Goal: Transaction & Acquisition: Purchase product/service

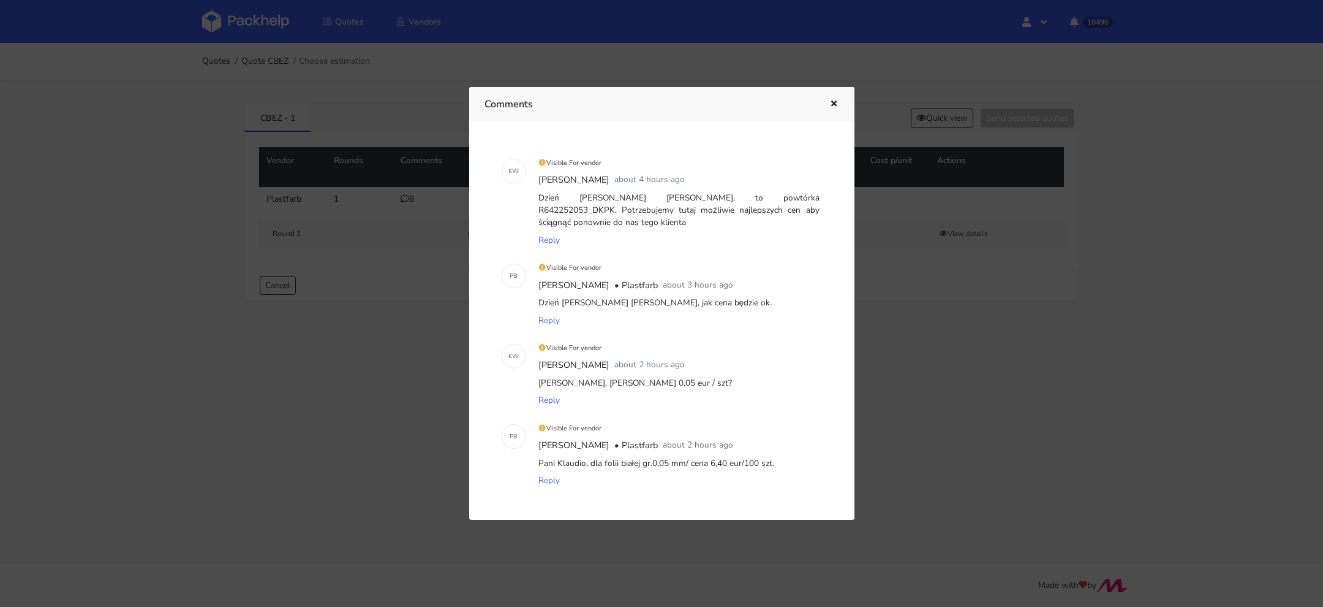
scroll to position [88, 0]
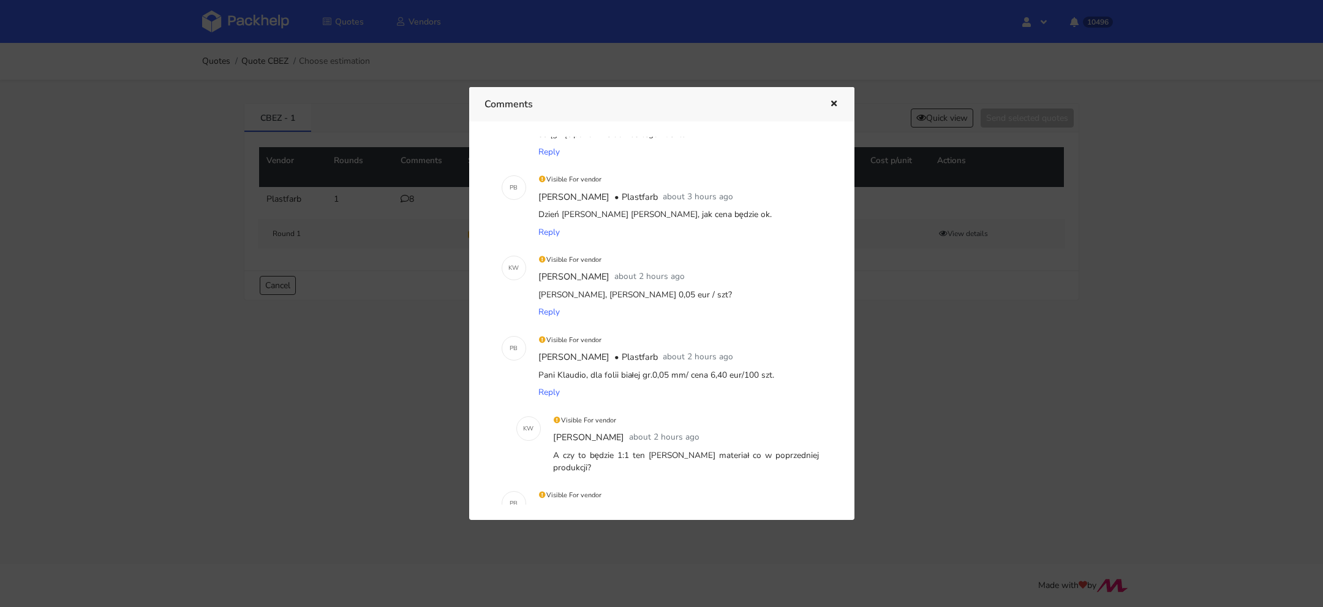
click at [270, 34] on div at bounding box center [661, 303] width 1323 height 607
click at [252, 31] on img at bounding box center [245, 21] width 87 height 22
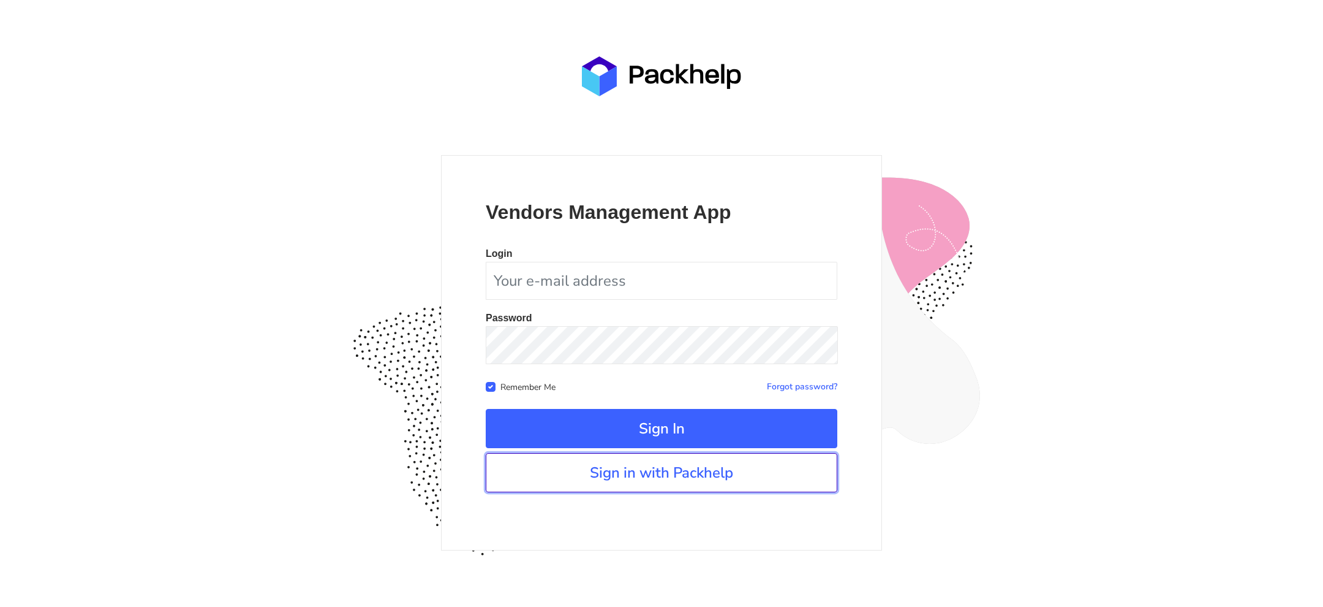
click at [703, 484] on link "Sign in with Packhelp" at bounding box center [662, 472] width 352 height 39
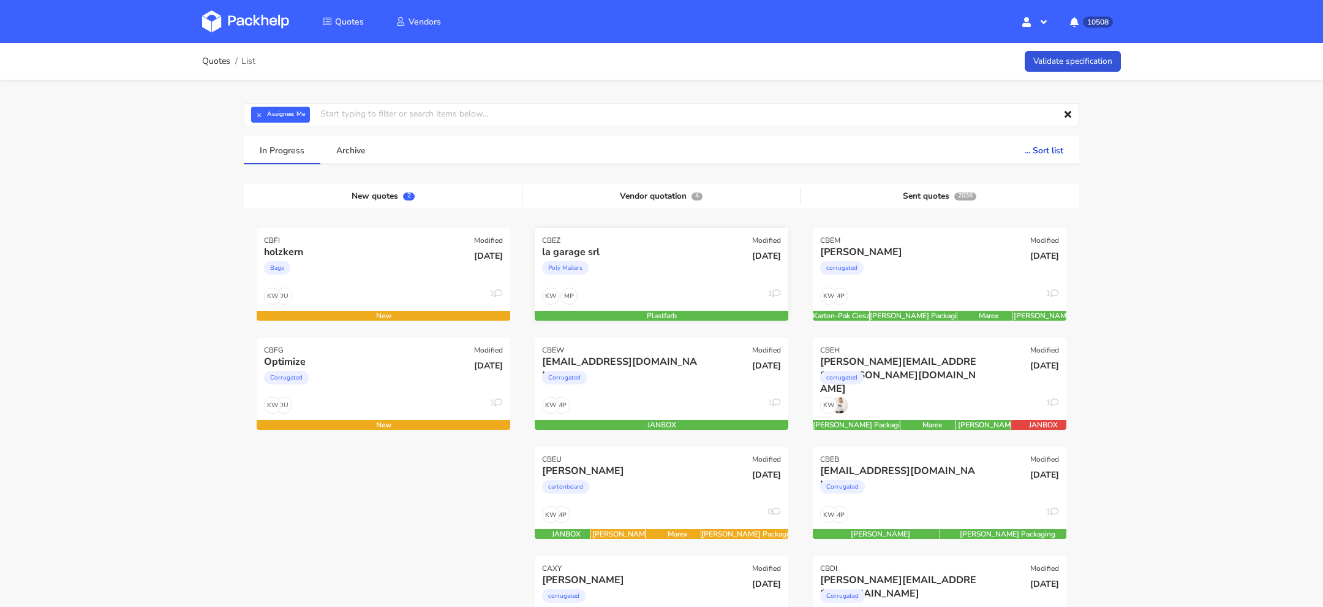
click at [640, 267] on div "Poly Mailers" at bounding box center [623, 271] width 162 height 25
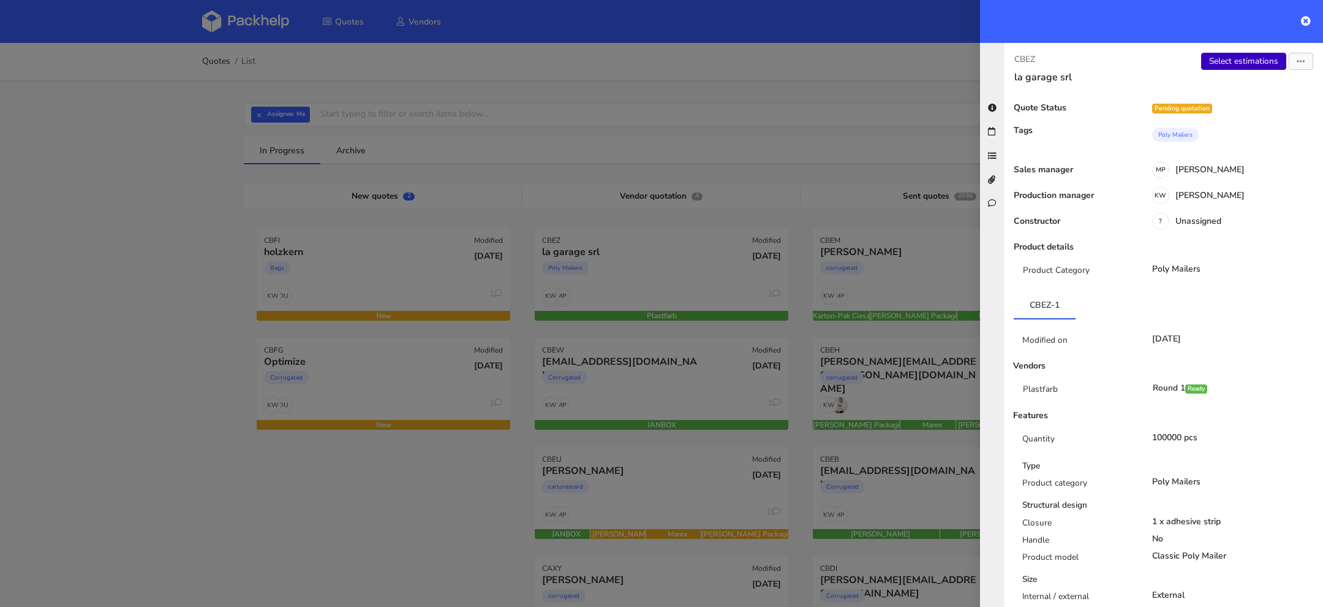
click at [1227, 61] on link "Select estimations" at bounding box center [1243, 61] width 85 height 17
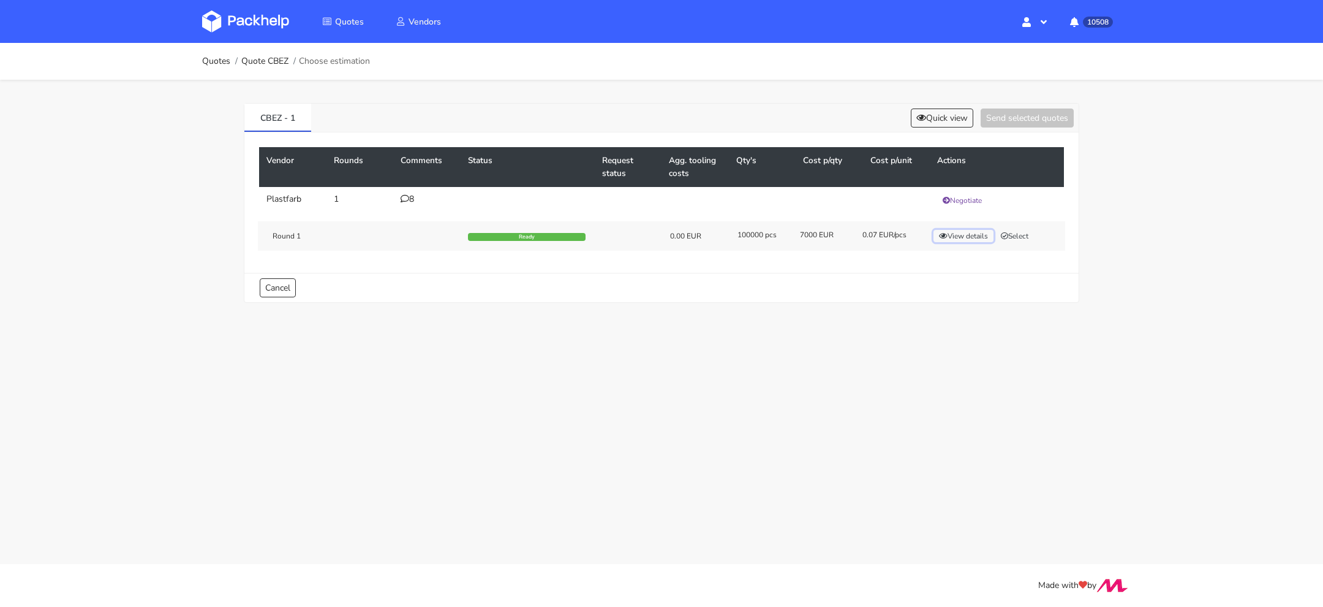
click at [959, 232] on button "View details" at bounding box center [964, 236] width 60 height 12
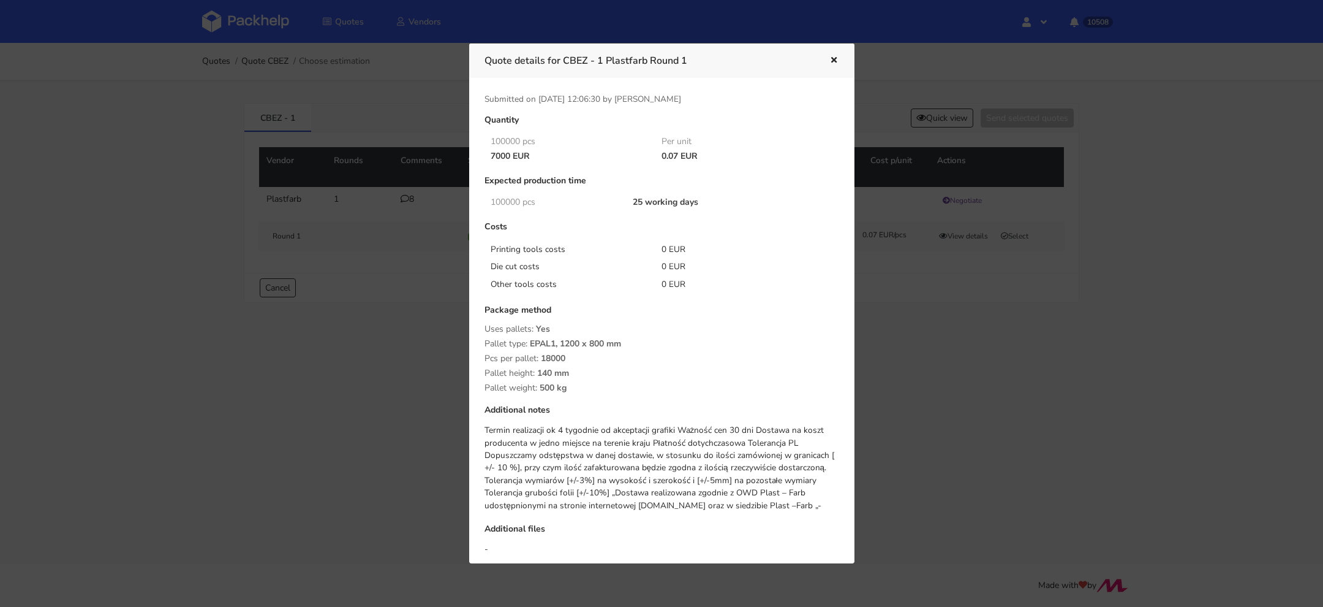
click at [895, 386] on div at bounding box center [661, 303] width 1323 height 607
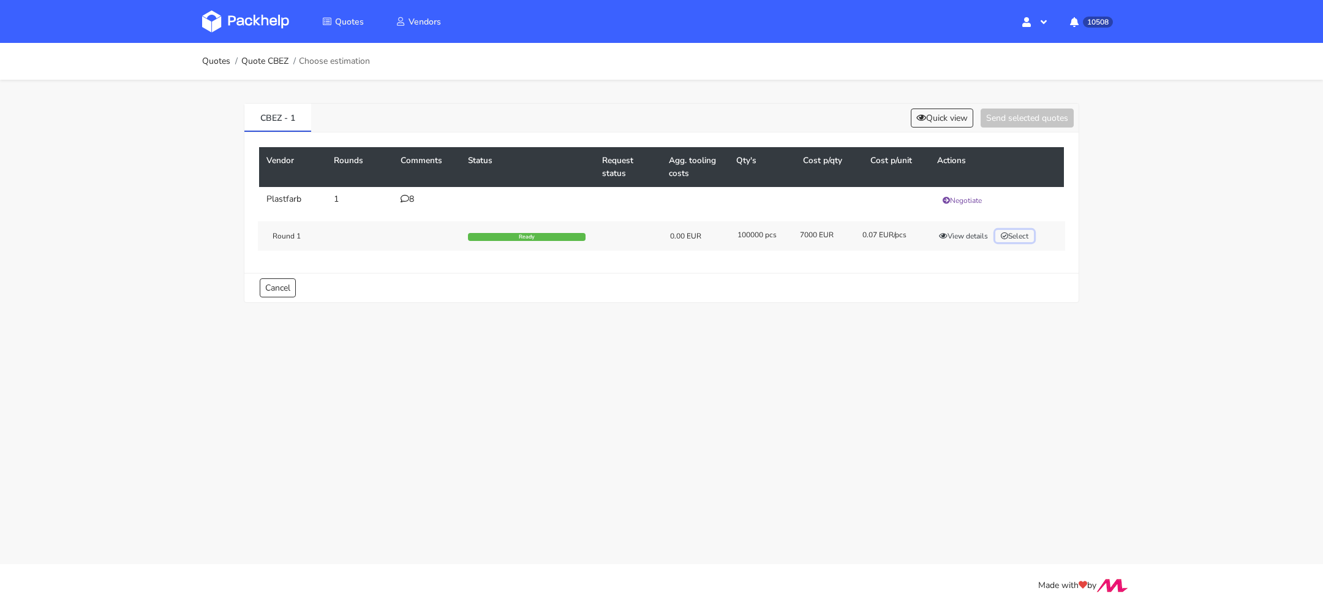
click at [1018, 238] on button "Select" at bounding box center [1015, 236] width 39 height 12
click at [999, 124] on button "Send selected quotes ( 1 )" at bounding box center [1019, 117] width 110 height 19
click at [950, 240] on button "View details" at bounding box center [964, 236] width 60 height 12
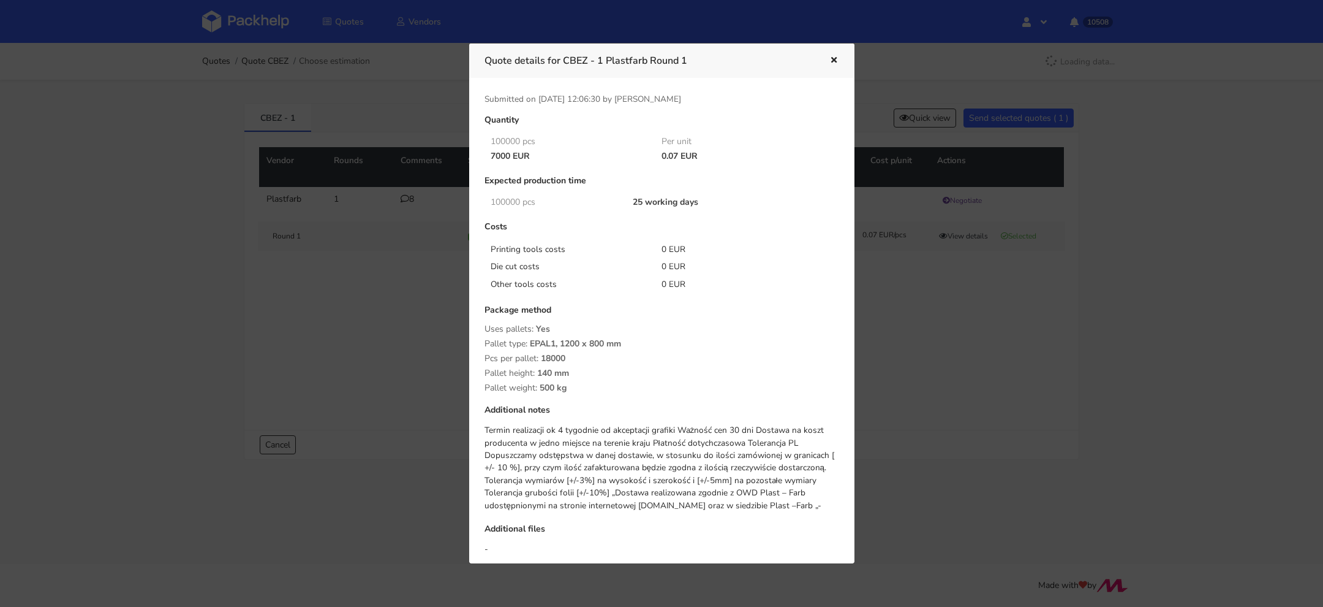
click at [930, 363] on div at bounding box center [661, 303] width 1323 height 607
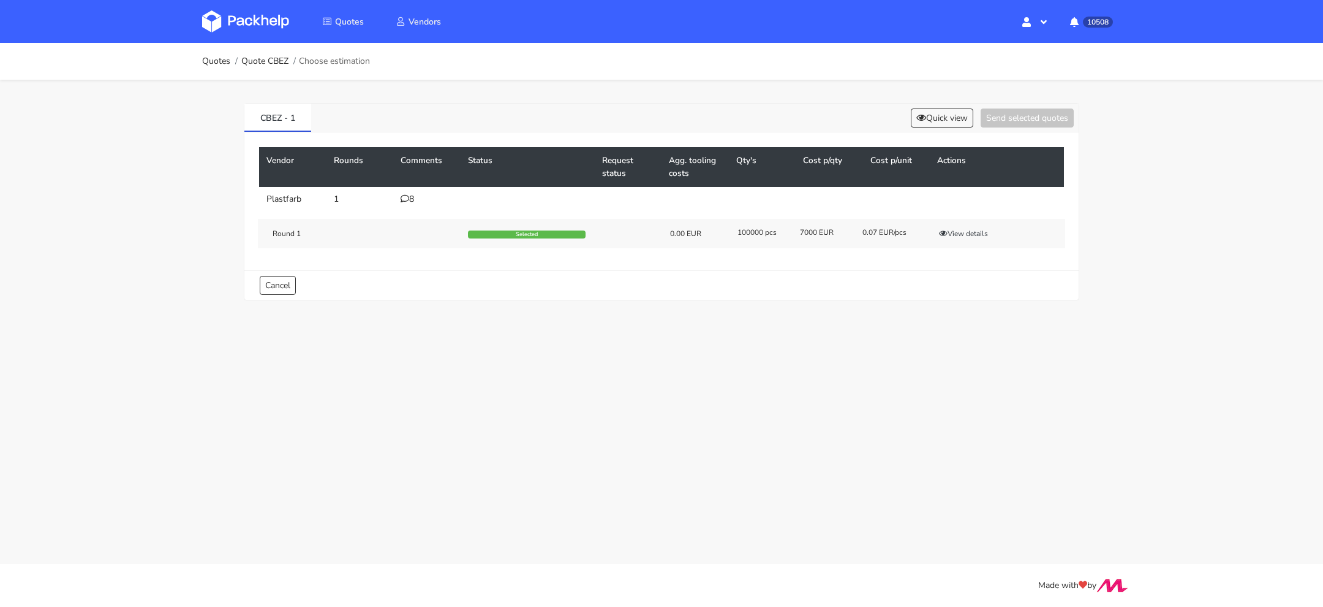
click at [253, 18] on img at bounding box center [245, 21] width 87 height 22
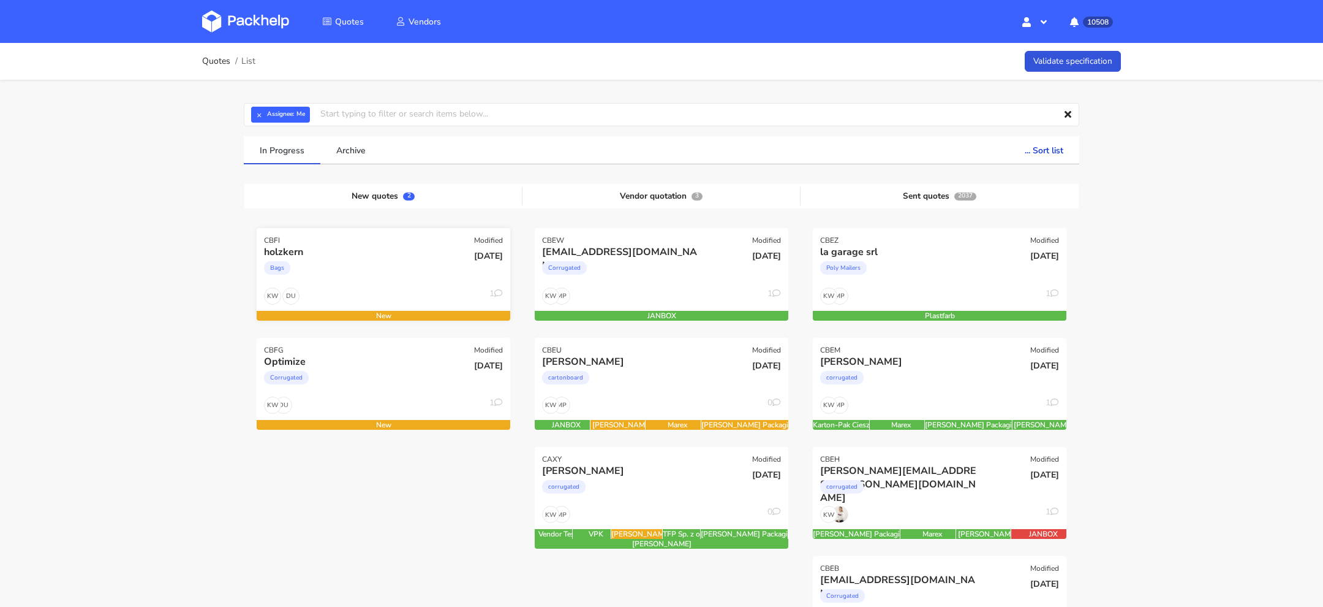
click at [366, 268] on div "Bags" at bounding box center [345, 271] width 162 height 25
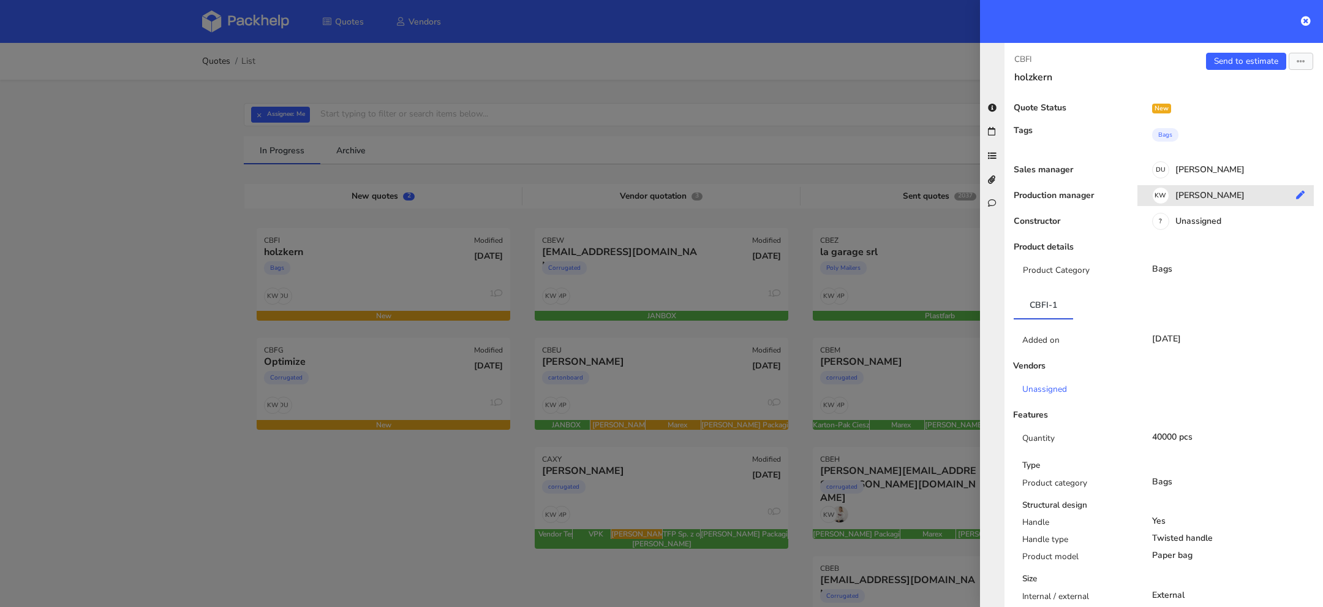
click at [1237, 191] on div "KW Klaudia Wiśniewska" at bounding box center [1231, 197] width 186 height 13
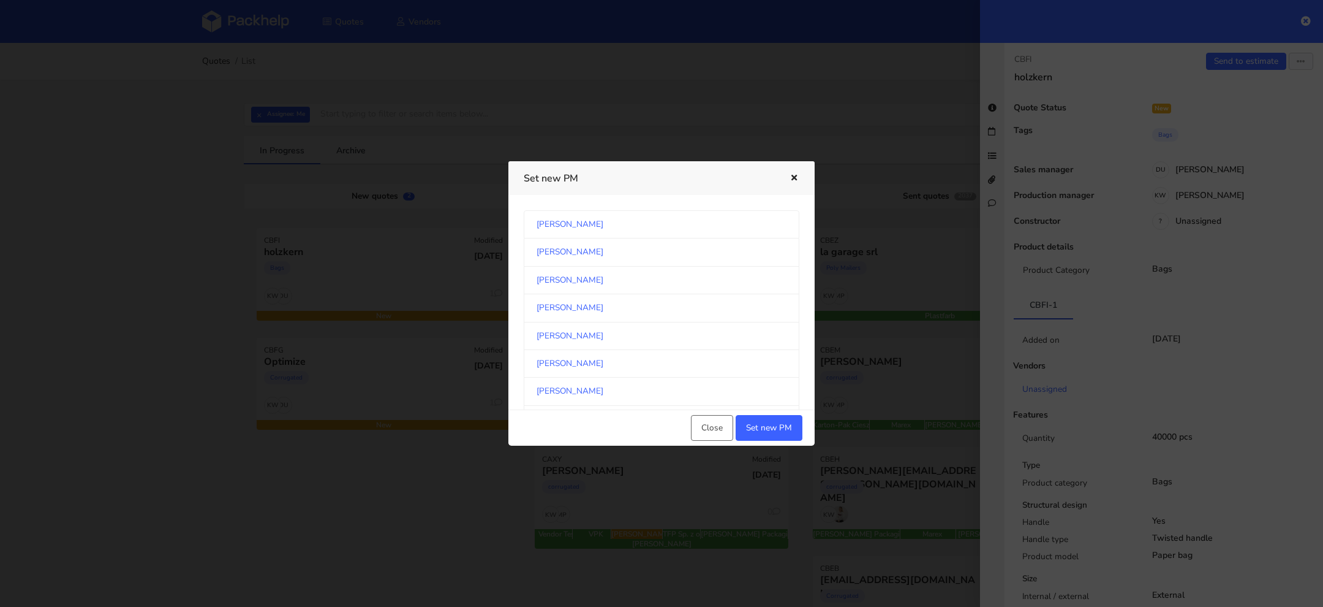
scroll to position [641, 0]
click at [617, 311] on link "Michał Palasek" at bounding box center [662, 307] width 276 height 28
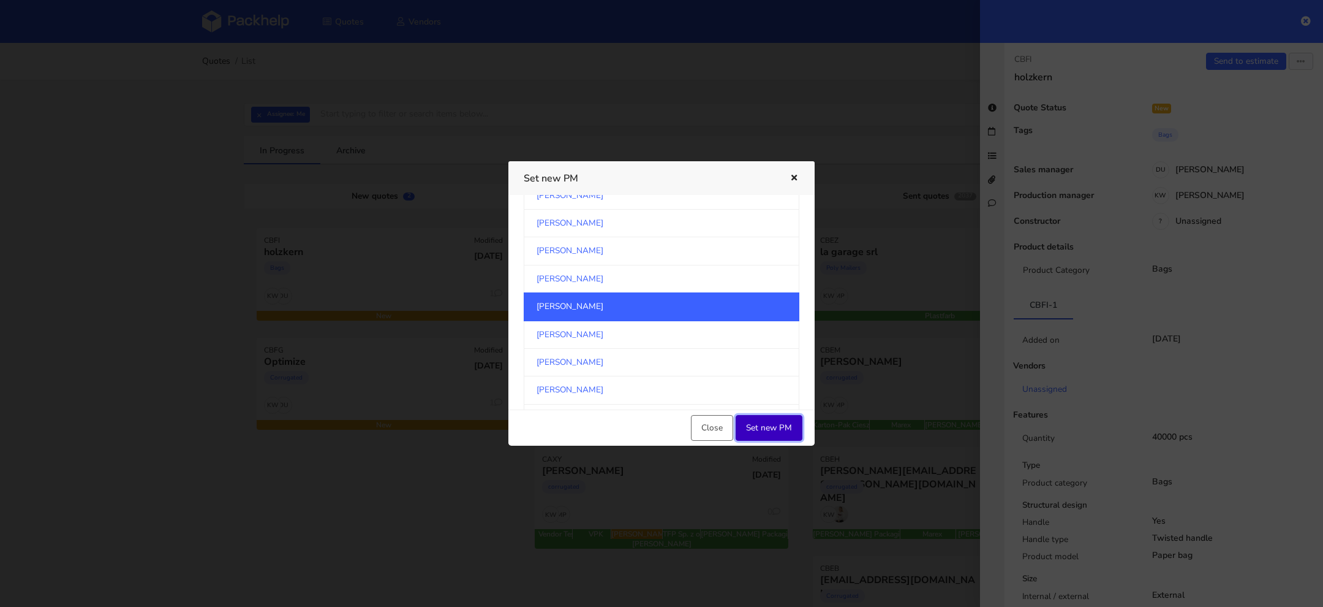
click at [769, 435] on button "Set new PM" at bounding box center [769, 428] width 67 height 26
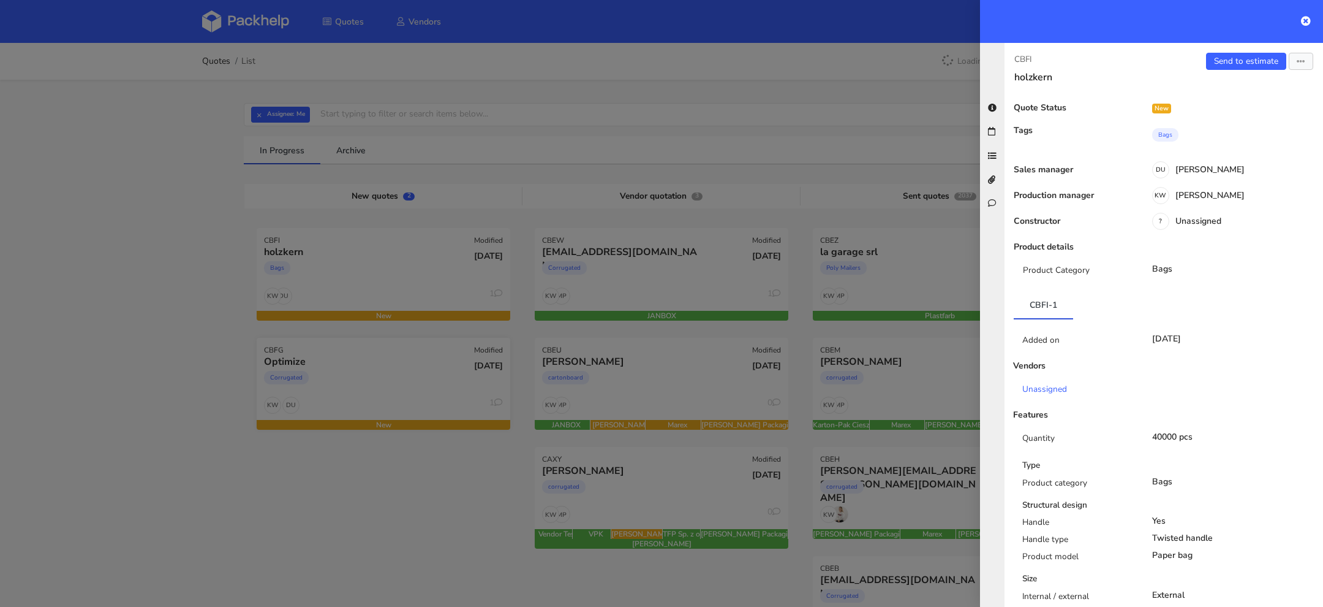
click at [402, 390] on div at bounding box center [661, 303] width 1323 height 607
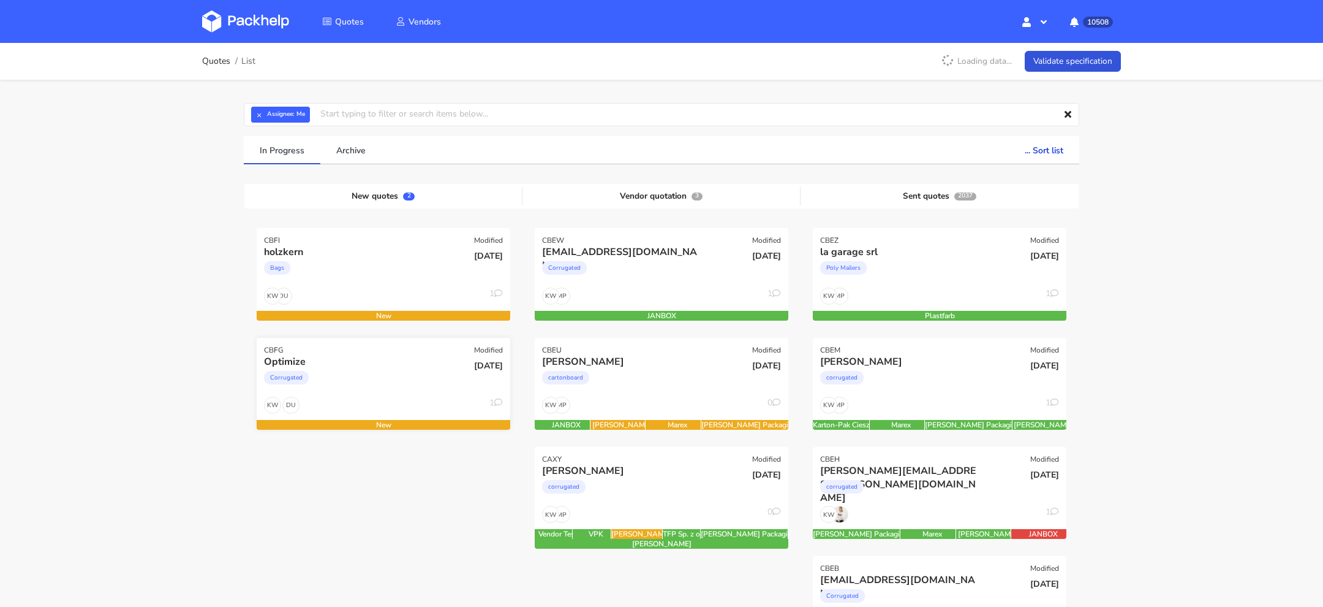
click at [362, 388] on div "Corrugated" at bounding box center [345, 380] width 162 height 25
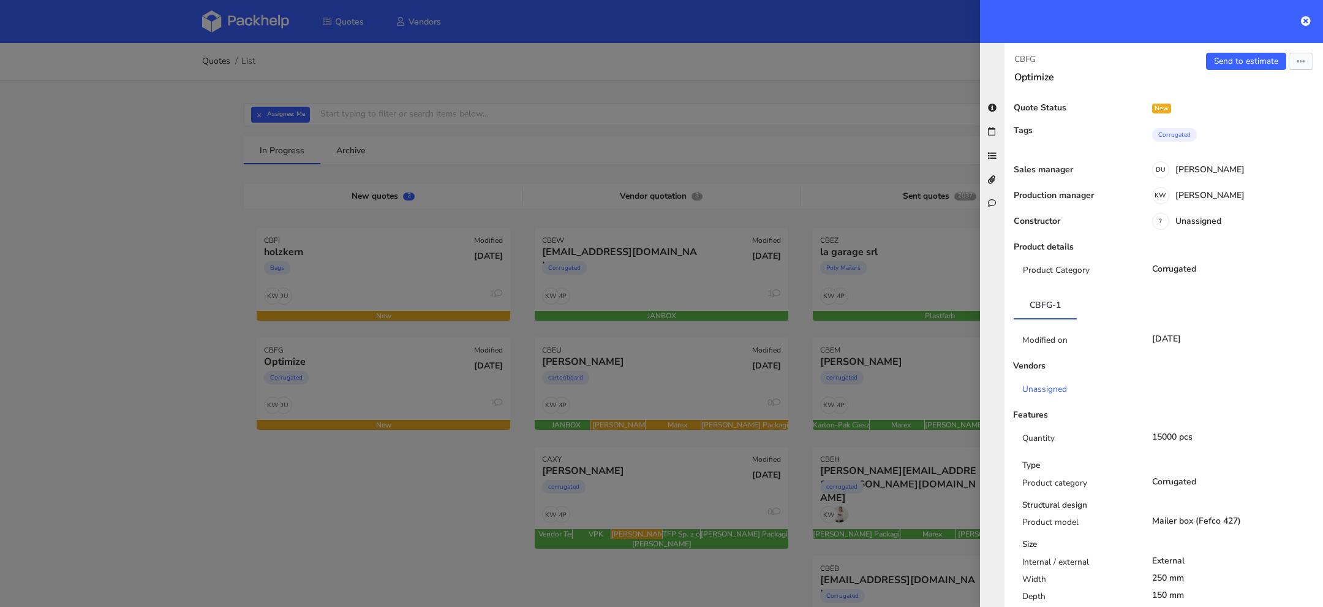
click at [1230, 184] on div "Sales manager DU Dawid Urbanowicz" at bounding box center [1164, 175] width 319 height 21
click at [1213, 192] on div "KW Klaudia Wiśniewska" at bounding box center [1231, 197] width 186 height 13
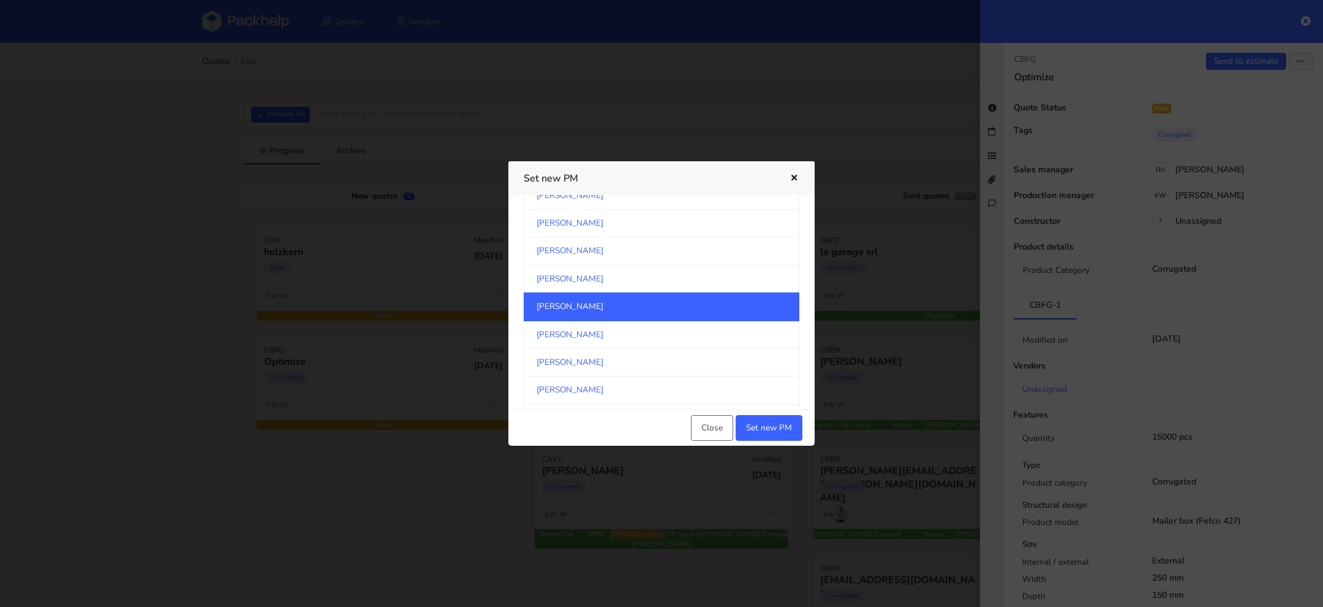
click at [586, 307] on link "[PERSON_NAME]" at bounding box center [662, 306] width 276 height 28
click at [784, 431] on button "Set new PM" at bounding box center [769, 428] width 67 height 26
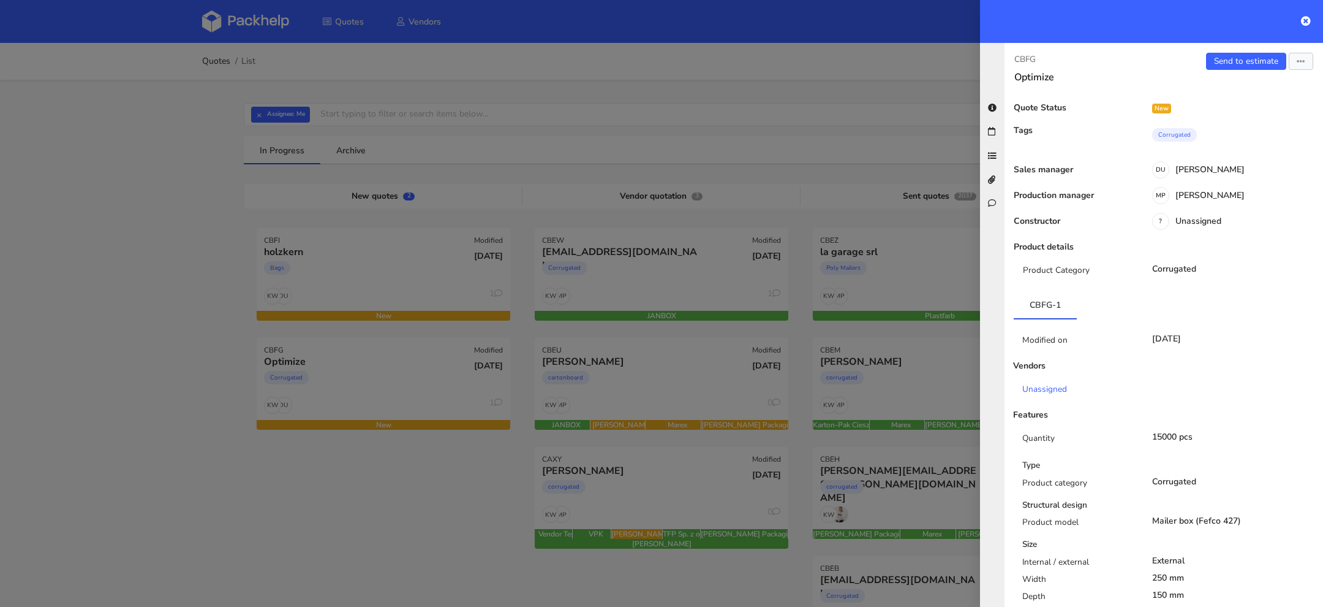
click at [181, 381] on div at bounding box center [661, 303] width 1323 height 607
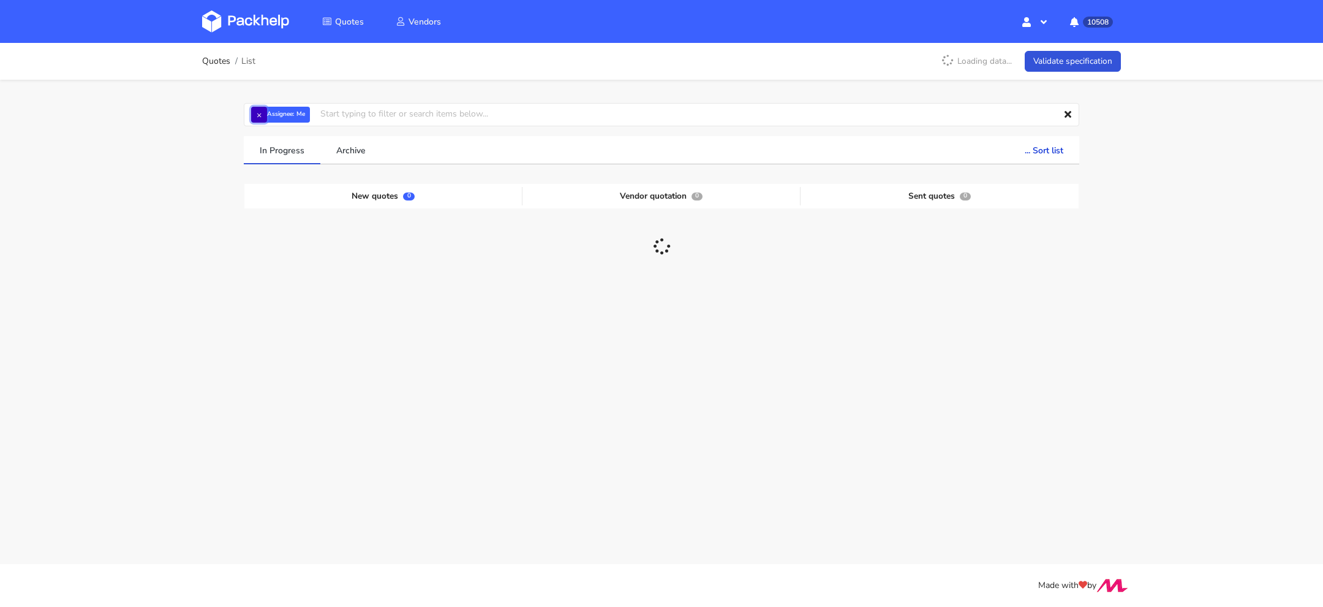
click at [257, 109] on button "×" at bounding box center [259, 115] width 16 height 16
click at [263, 121] on input "text" at bounding box center [662, 114] width 836 height 23
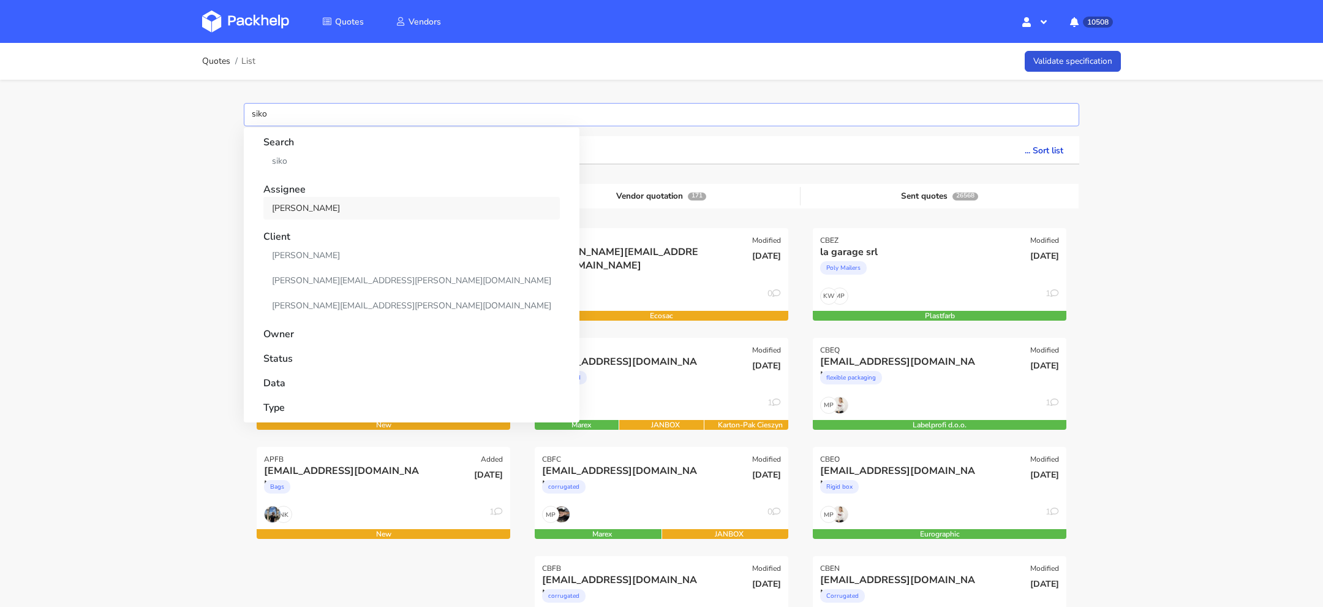
type input "siko"
click at [323, 203] on link "Maciej Sikora" at bounding box center [411, 208] width 297 height 23
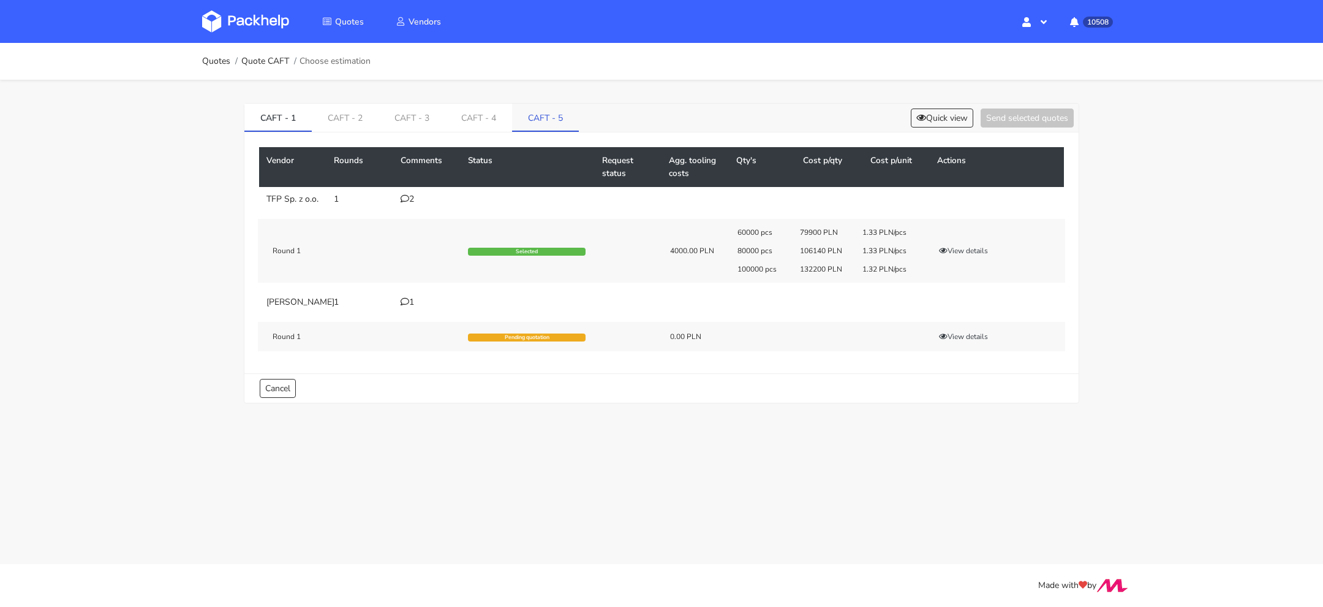
click at [537, 117] on link "CAFT - 5" at bounding box center [545, 117] width 67 height 27
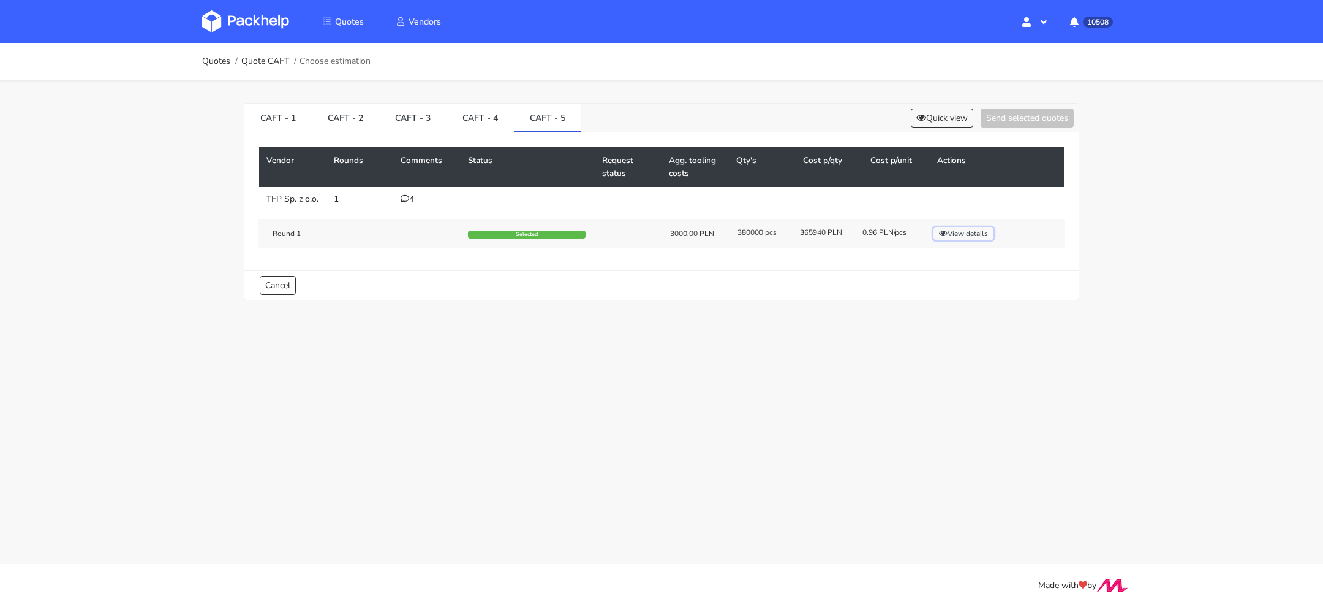
click at [975, 240] on button "View details" at bounding box center [964, 233] width 60 height 12
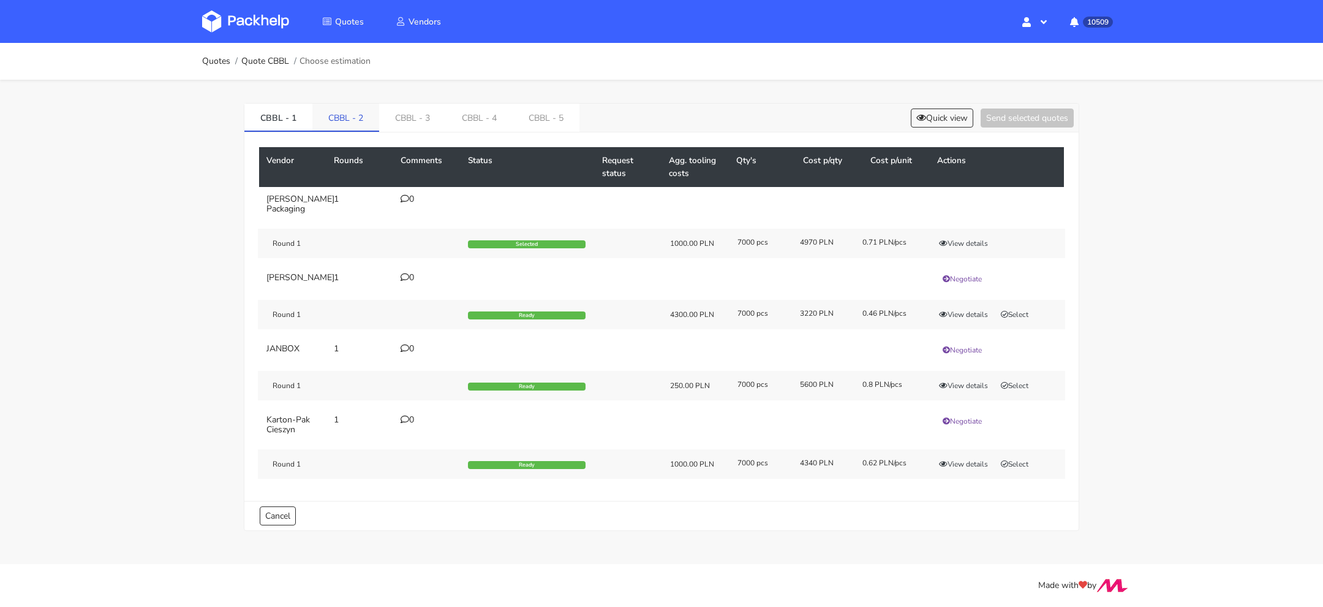
click at [338, 124] on link "CBBL - 2" at bounding box center [345, 117] width 67 height 27
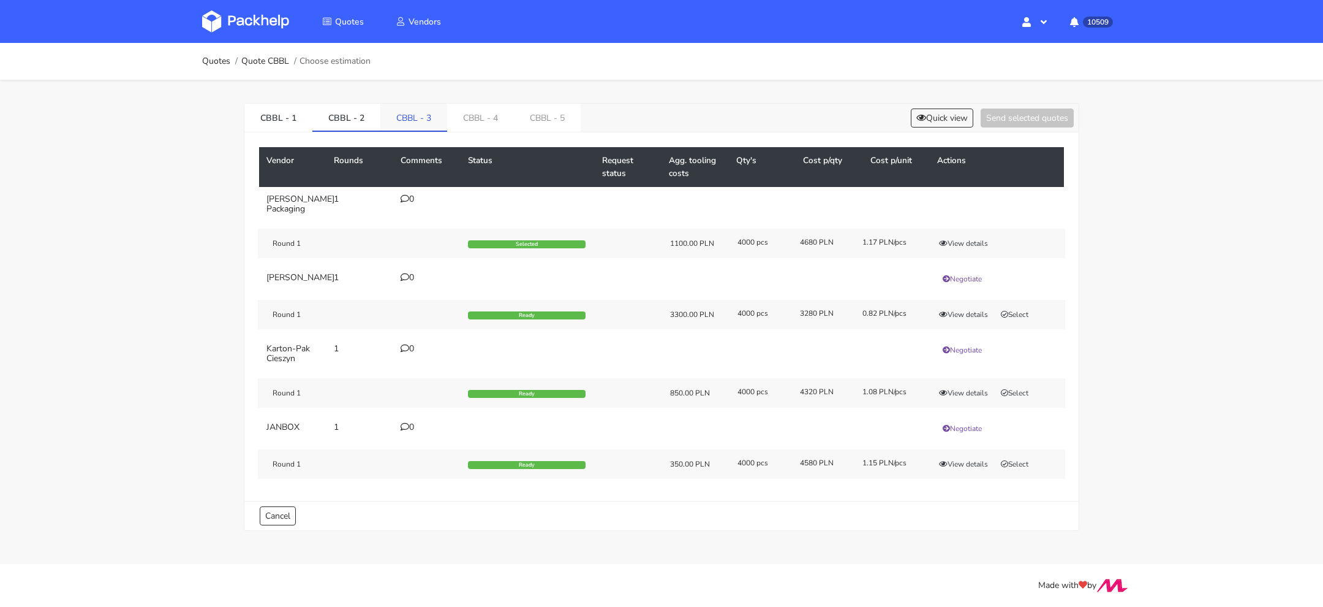
click at [392, 121] on link "CBBL - 3" at bounding box center [413, 117] width 67 height 27
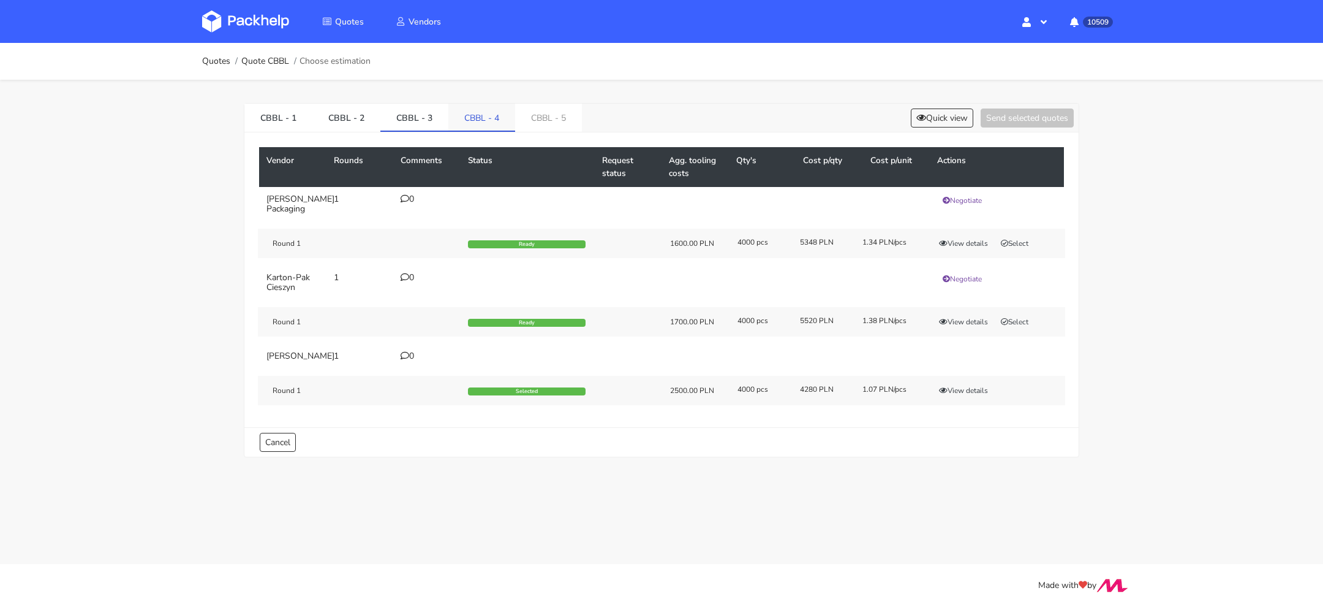
click at [475, 119] on link "CBBL - 4" at bounding box center [481, 117] width 67 height 27
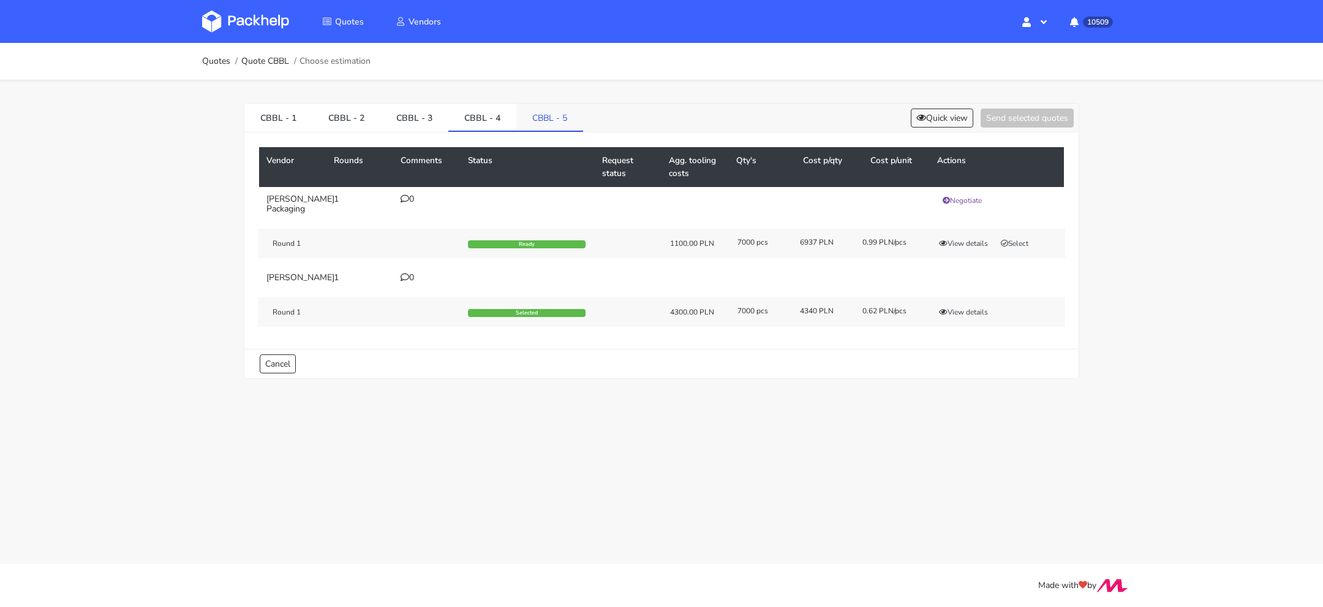
click at [520, 115] on link "CBBL - 5" at bounding box center [549, 117] width 67 height 27
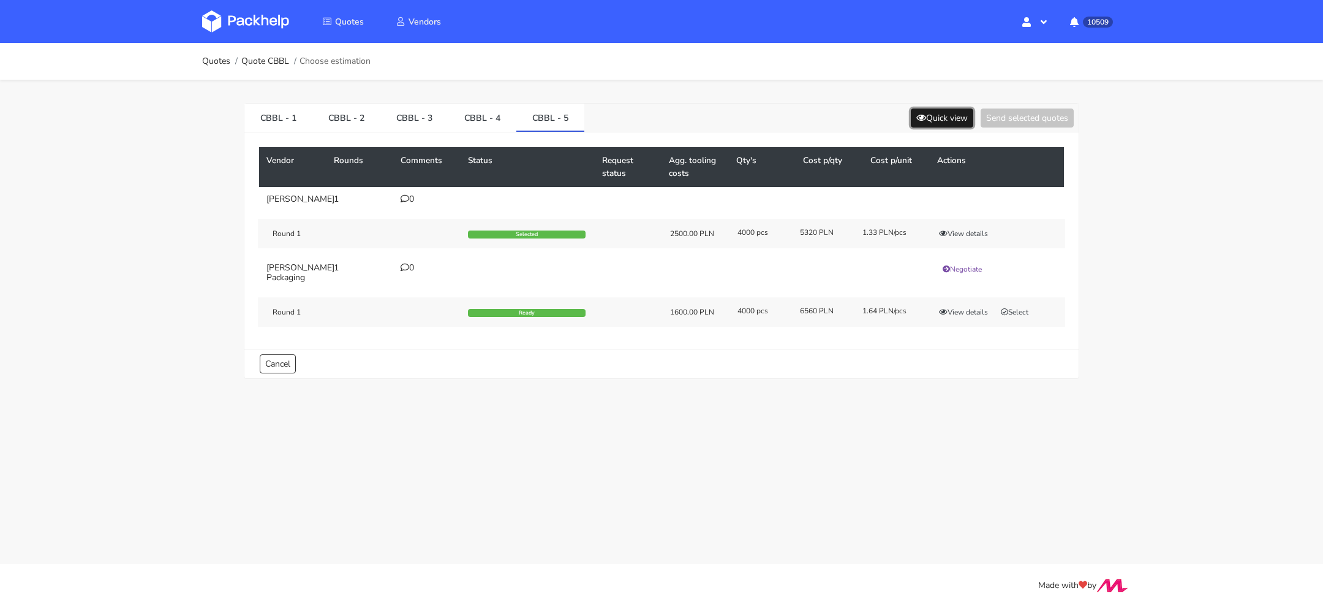
click at [933, 114] on button "Quick view" at bounding box center [942, 117] width 62 height 19
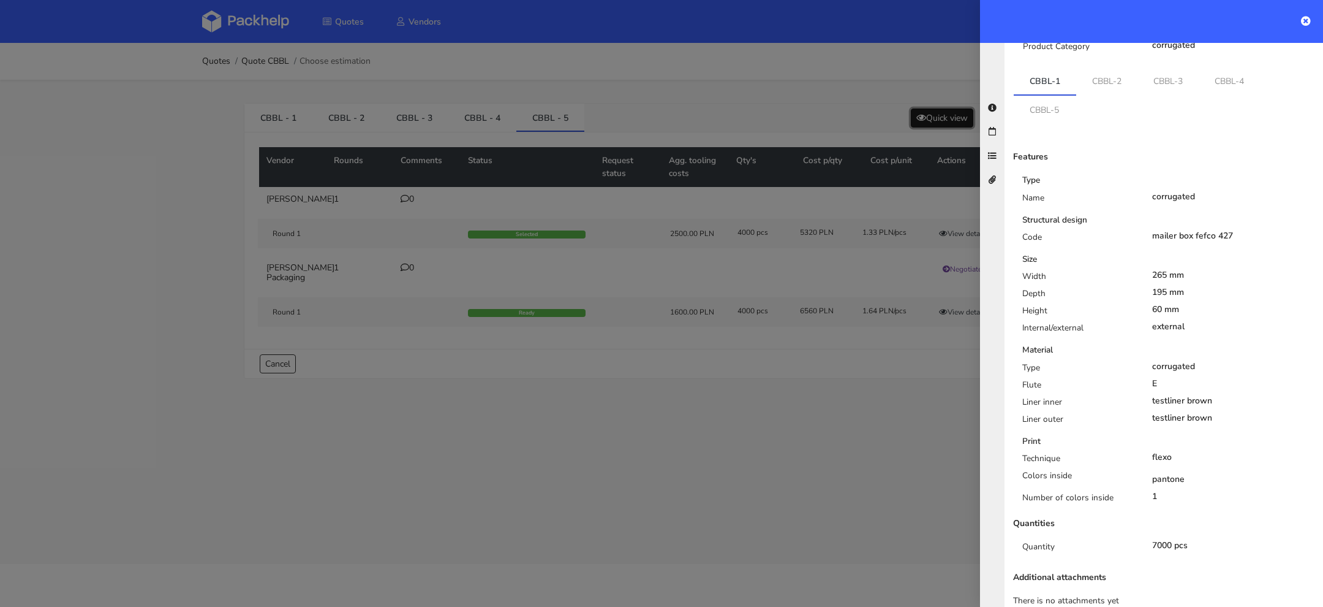
scroll to position [177, 0]
click at [752, 379] on div at bounding box center [661, 303] width 1323 height 607
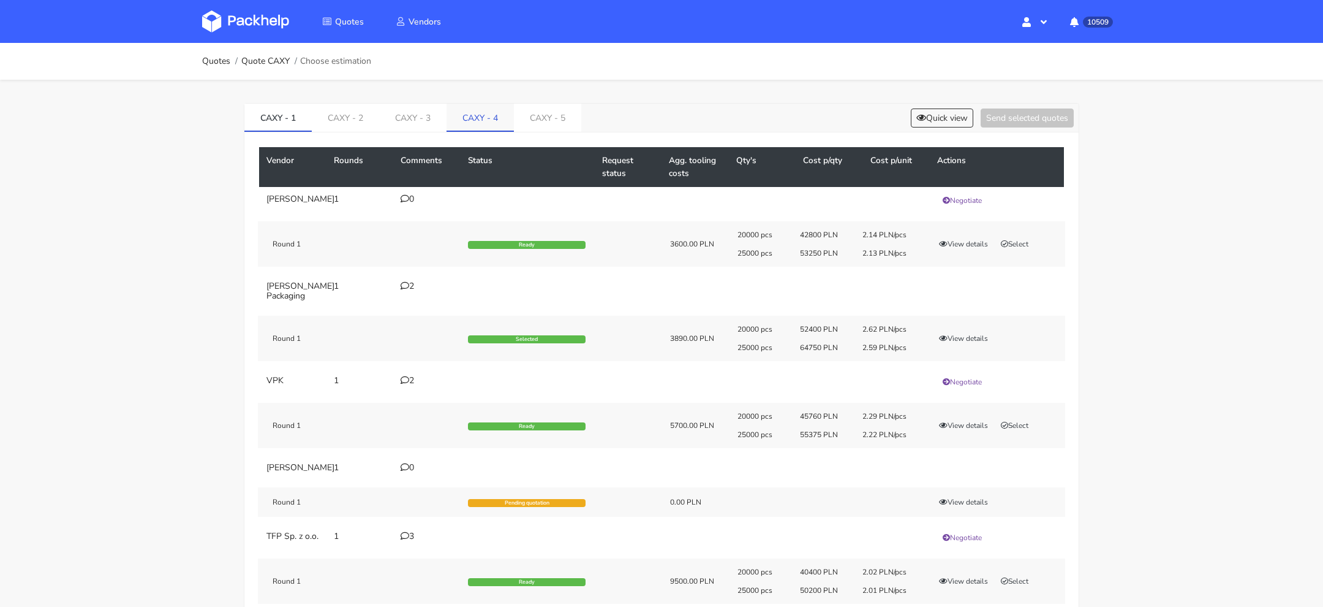
click at [462, 118] on link "CAXY - 4" at bounding box center [480, 117] width 67 height 27
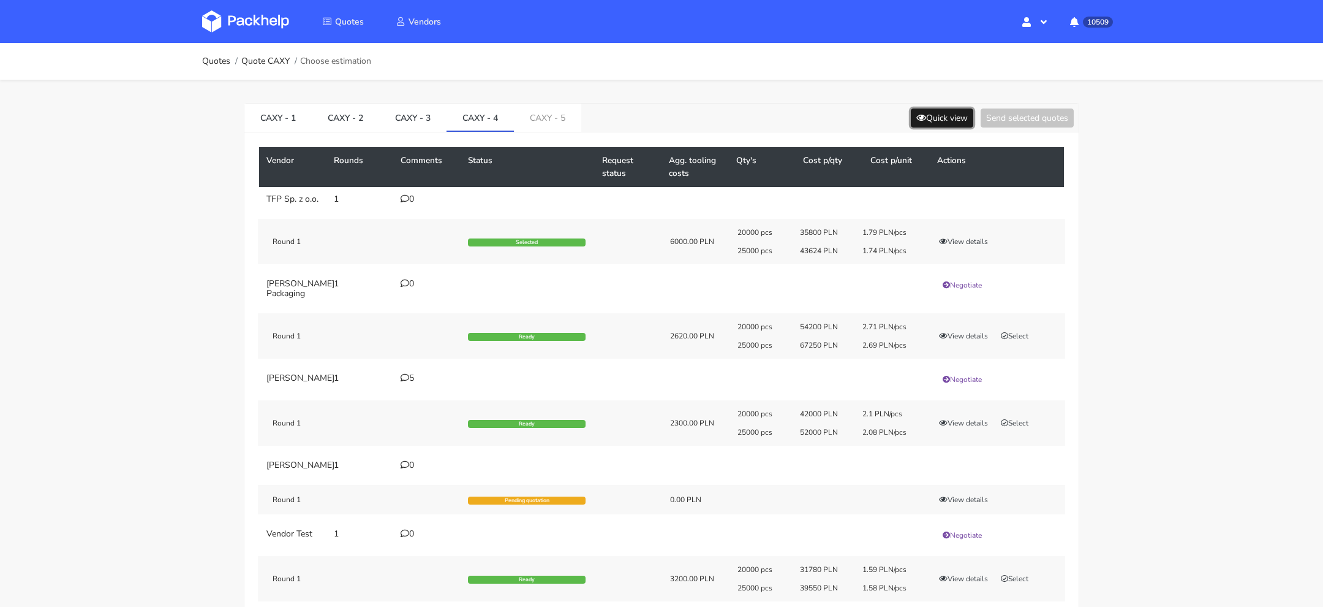
click at [936, 116] on button "Quick view" at bounding box center [942, 117] width 62 height 19
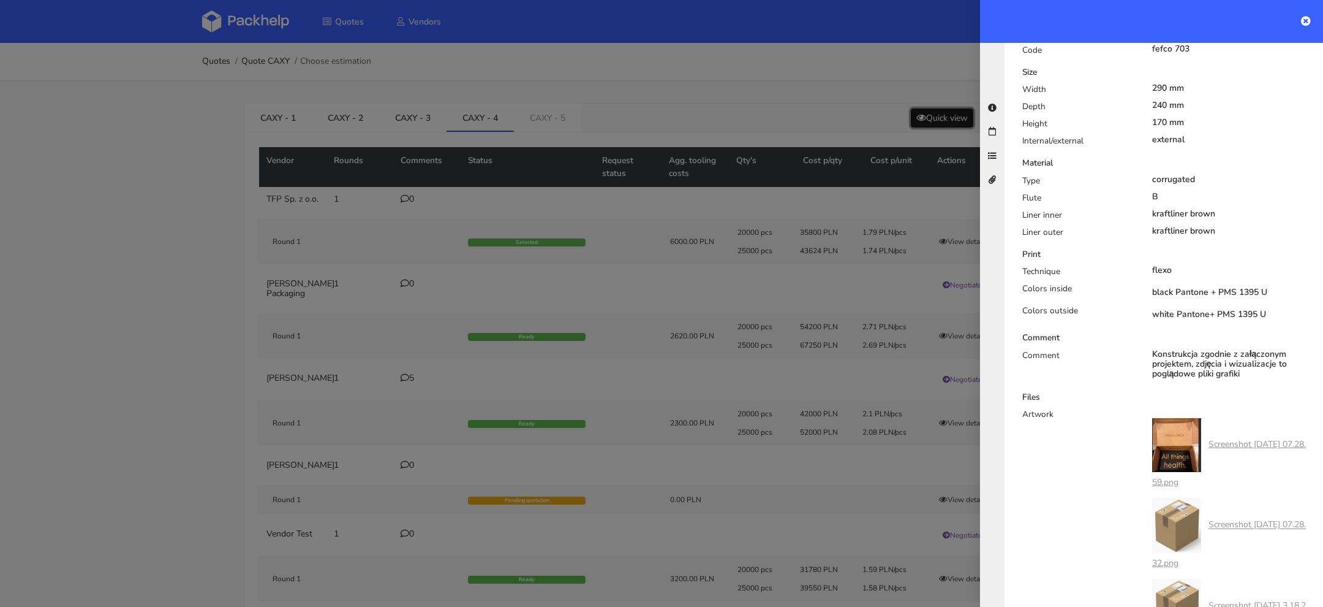
scroll to position [387, 0]
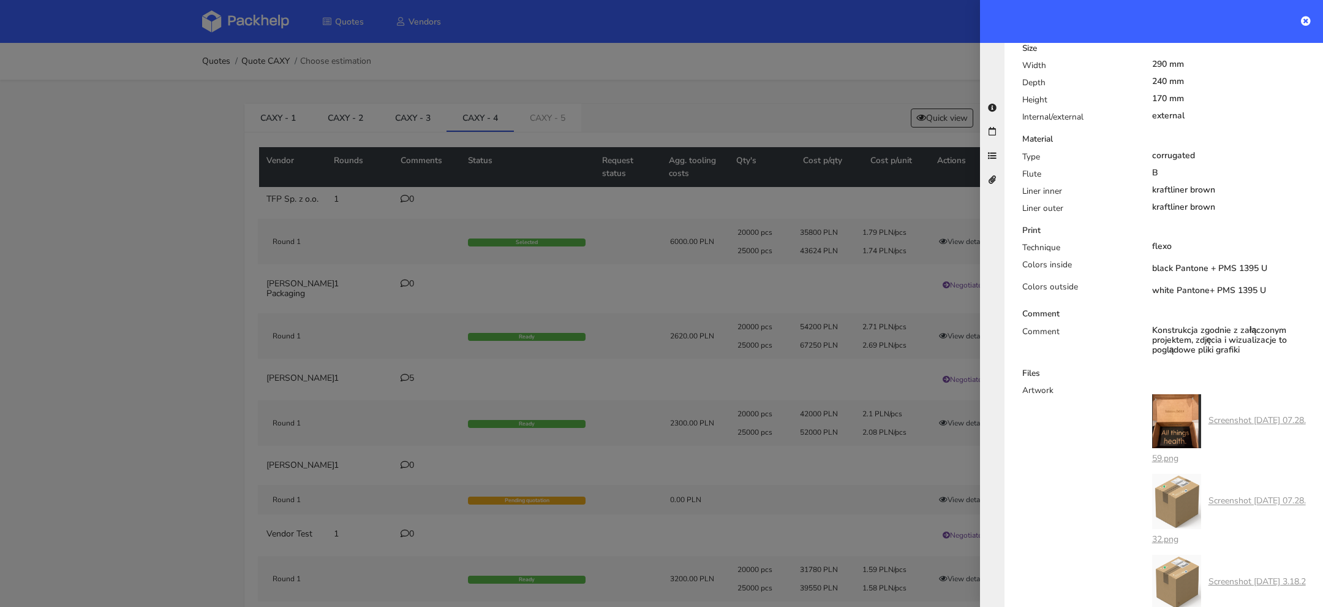
click at [687, 194] on div at bounding box center [661, 303] width 1323 height 607
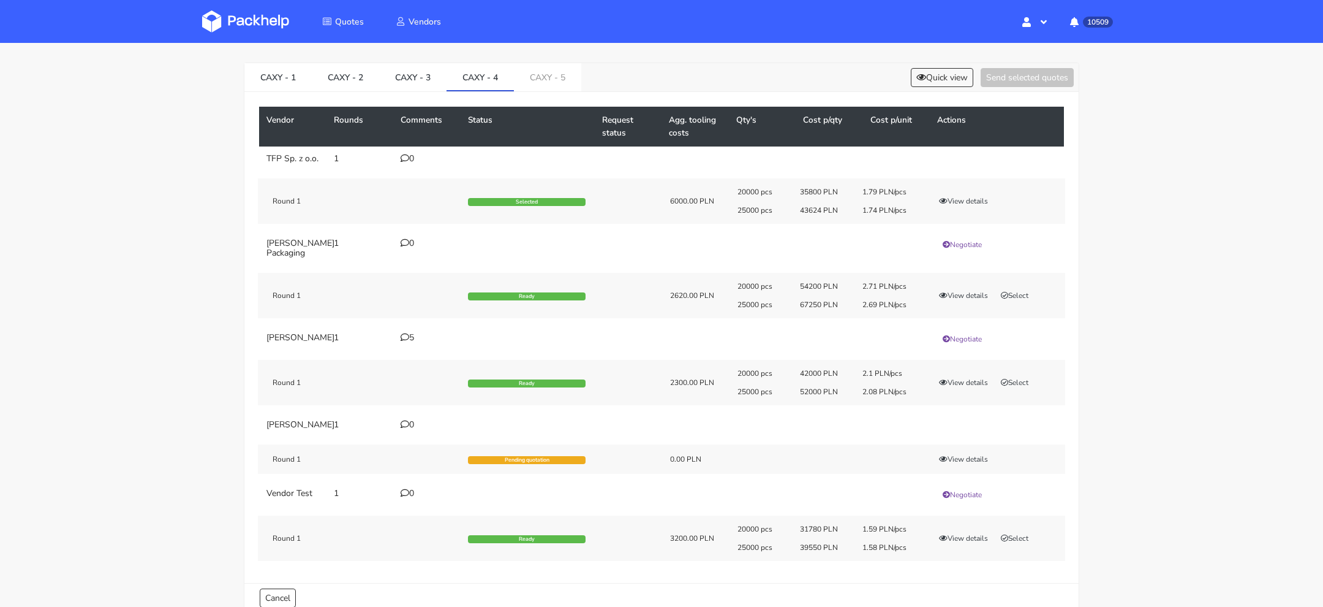
scroll to position [48, 0]
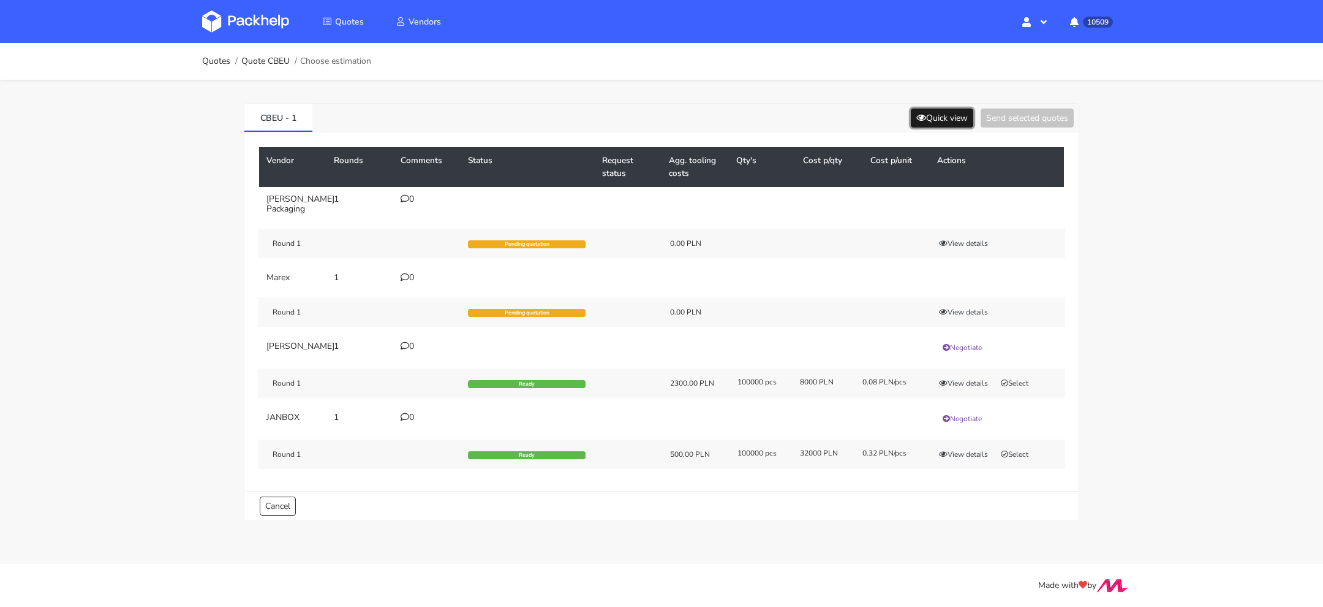
click at [922, 119] on button "Quick view" at bounding box center [942, 117] width 62 height 19
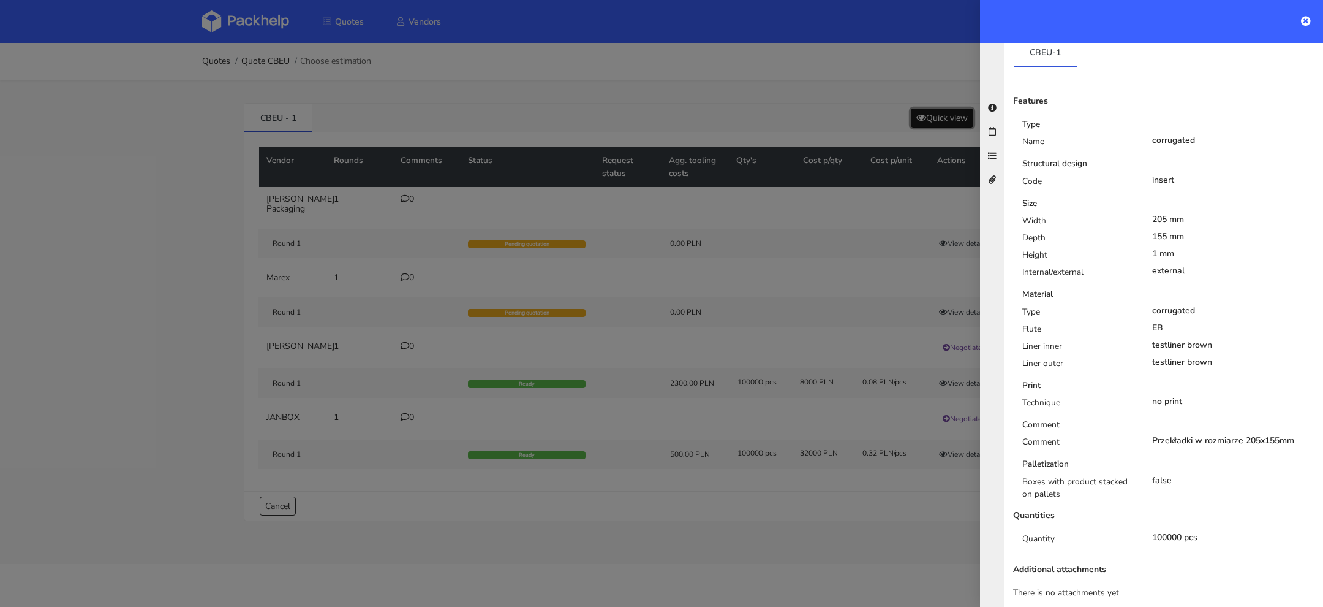
scroll to position [198, 0]
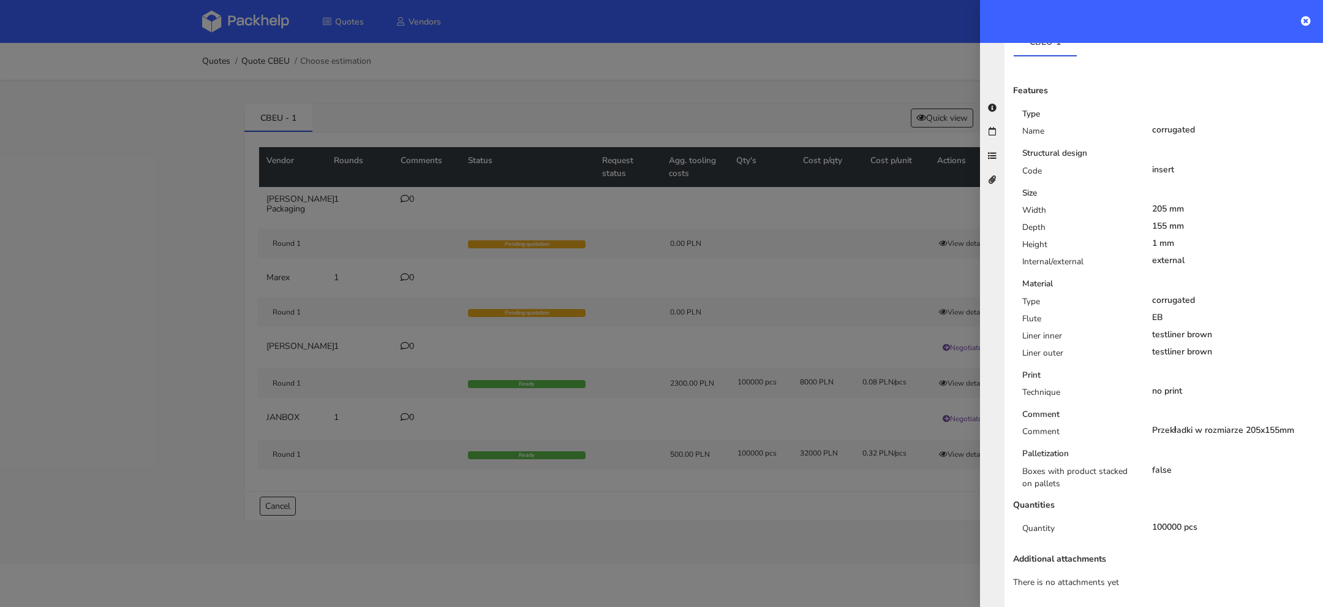
click at [879, 482] on div at bounding box center [661, 303] width 1323 height 607
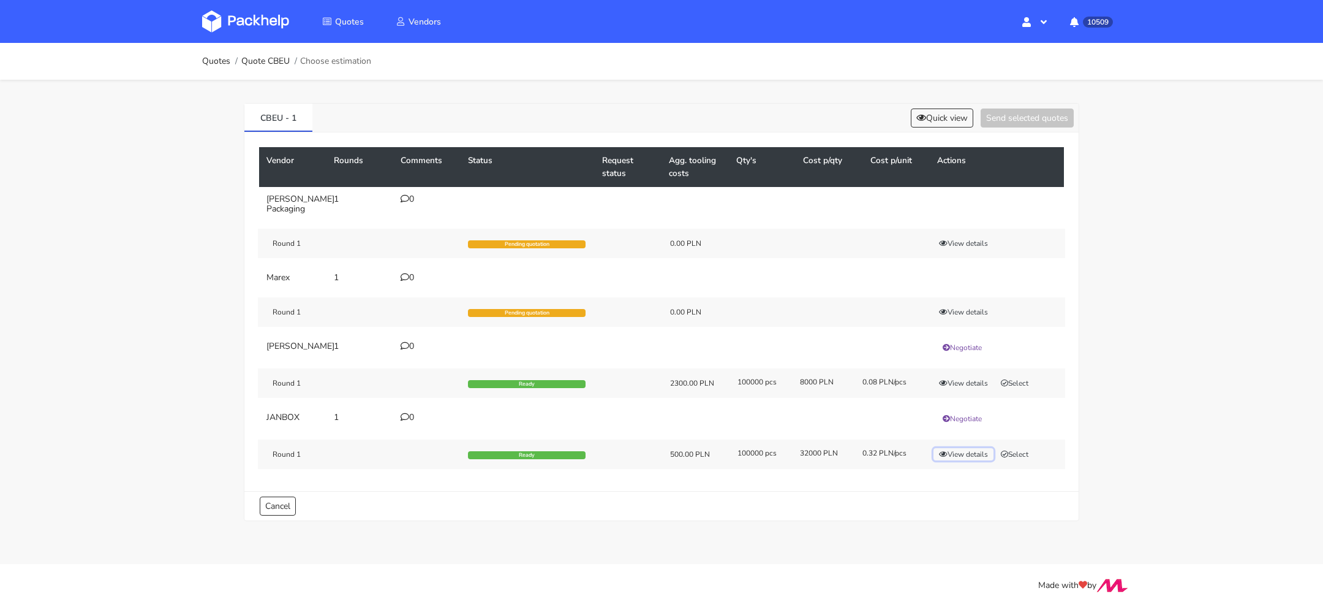
click at [960, 453] on button "View details" at bounding box center [964, 454] width 60 height 12
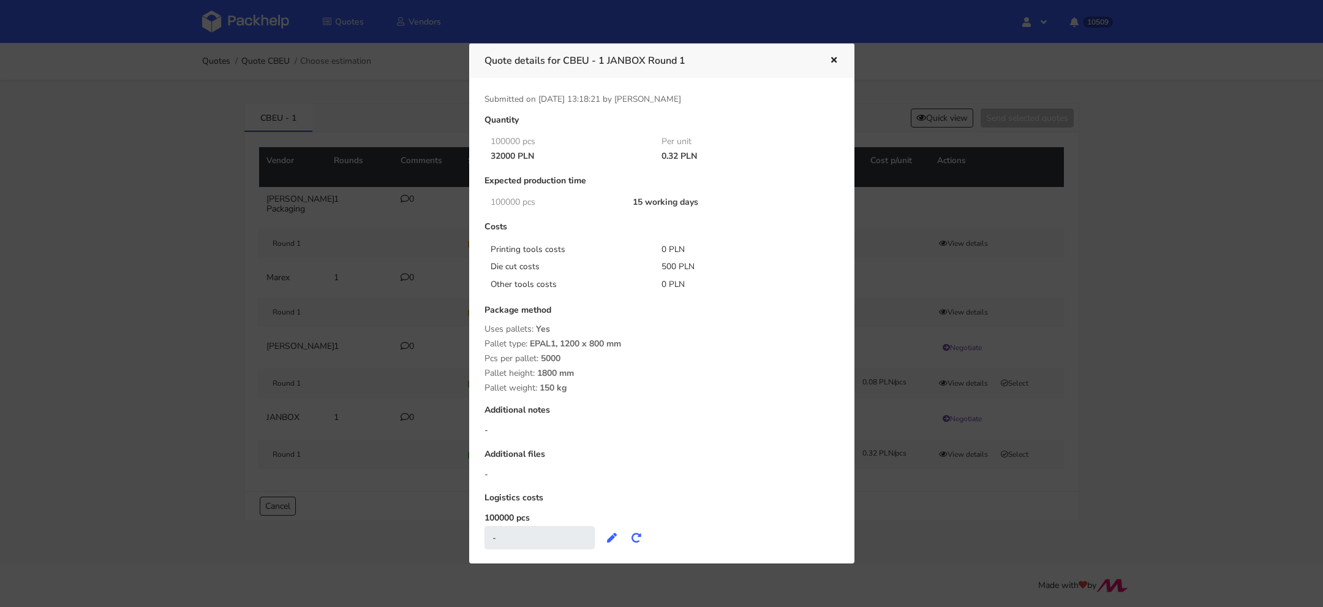
click at [940, 493] on div at bounding box center [661, 303] width 1323 height 607
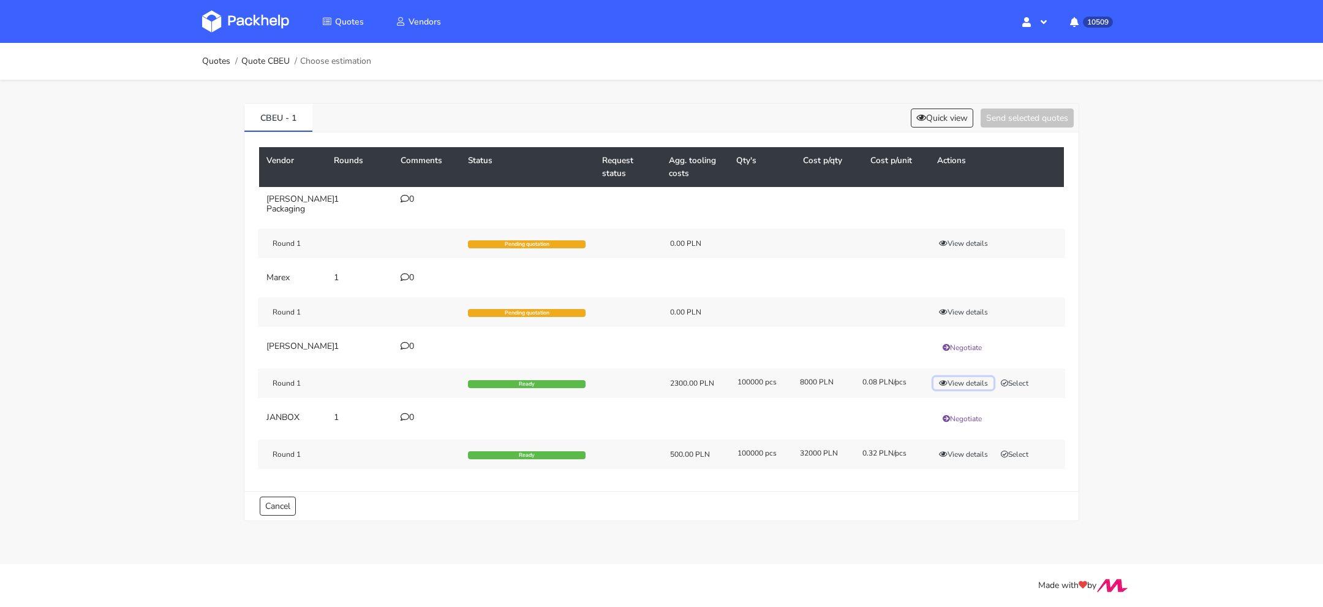
click at [956, 385] on button "View details" at bounding box center [964, 383] width 60 height 12
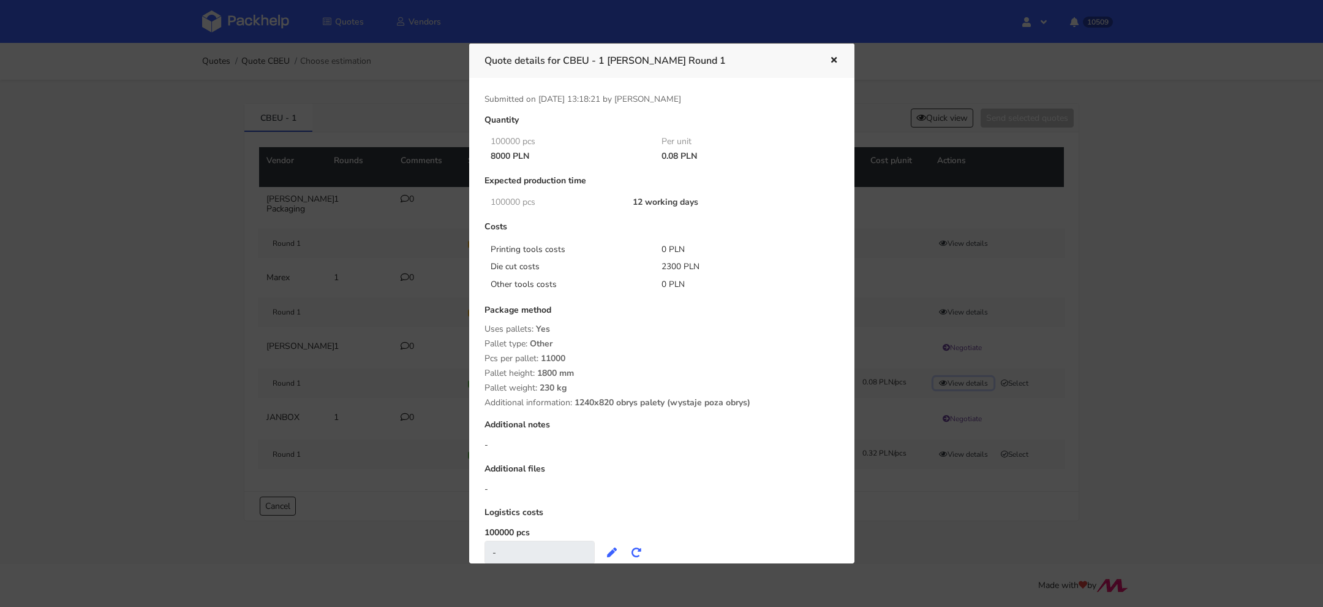
scroll to position [25, 0]
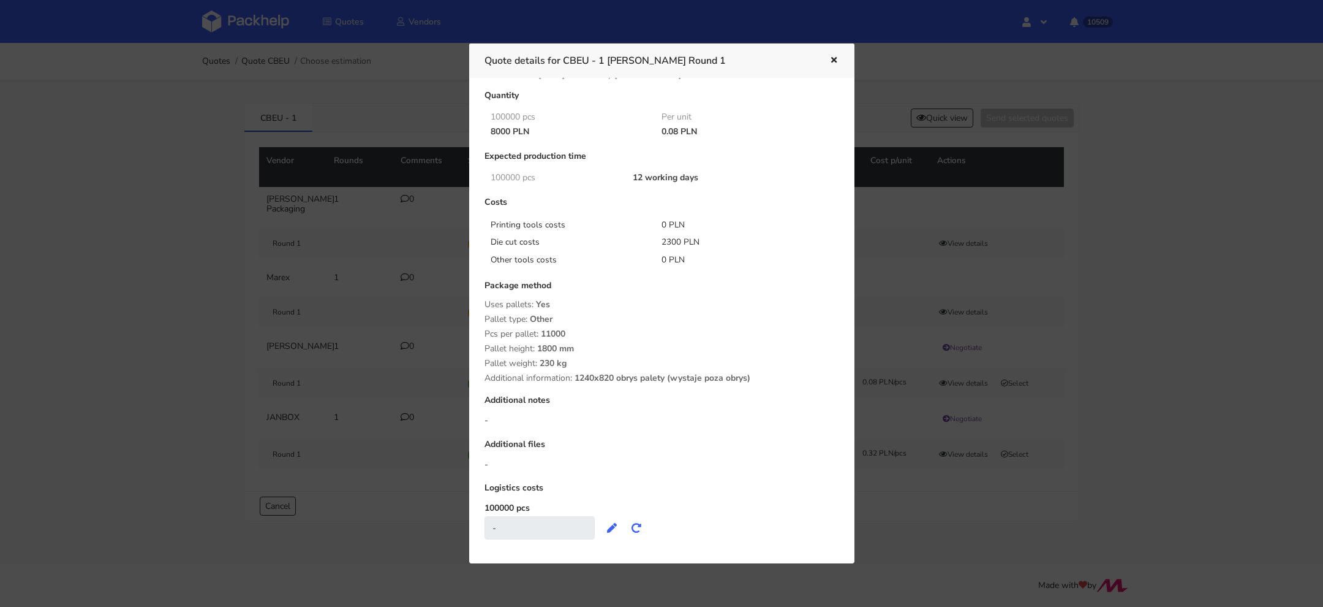
click at [917, 521] on div at bounding box center [661, 303] width 1323 height 607
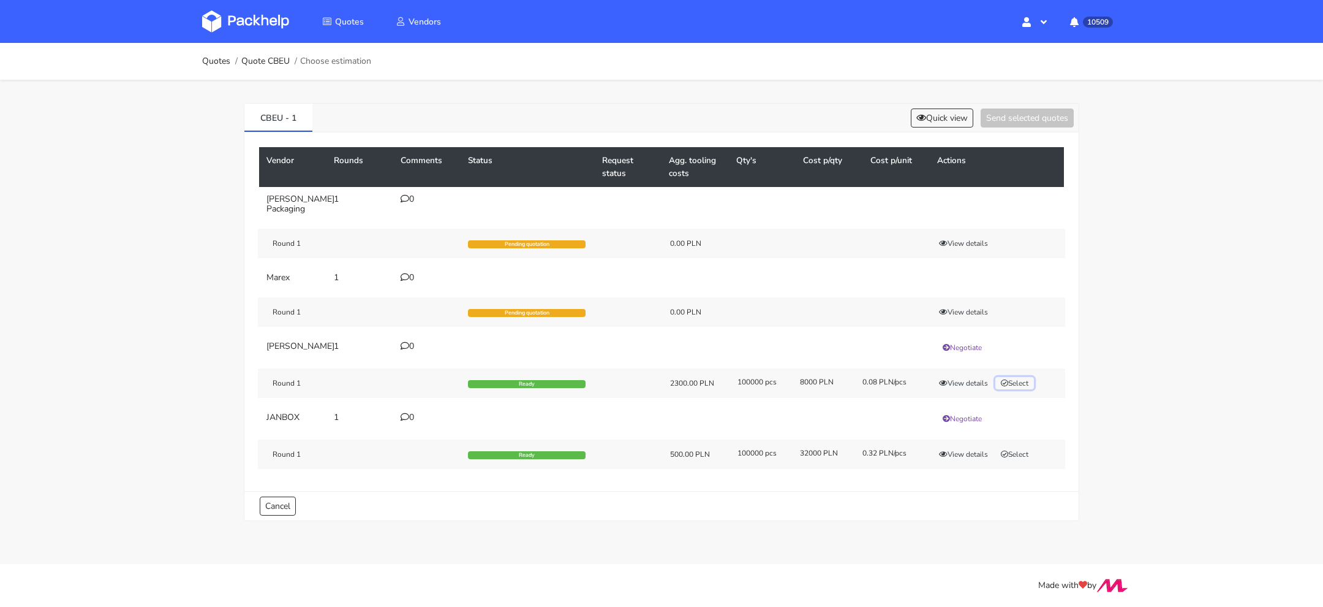
click at [1018, 380] on button "Select" at bounding box center [1015, 383] width 39 height 12
click at [1004, 121] on button "Send selected quotes ( 1 )" at bounding box center [1019, 117] width 110 height 19
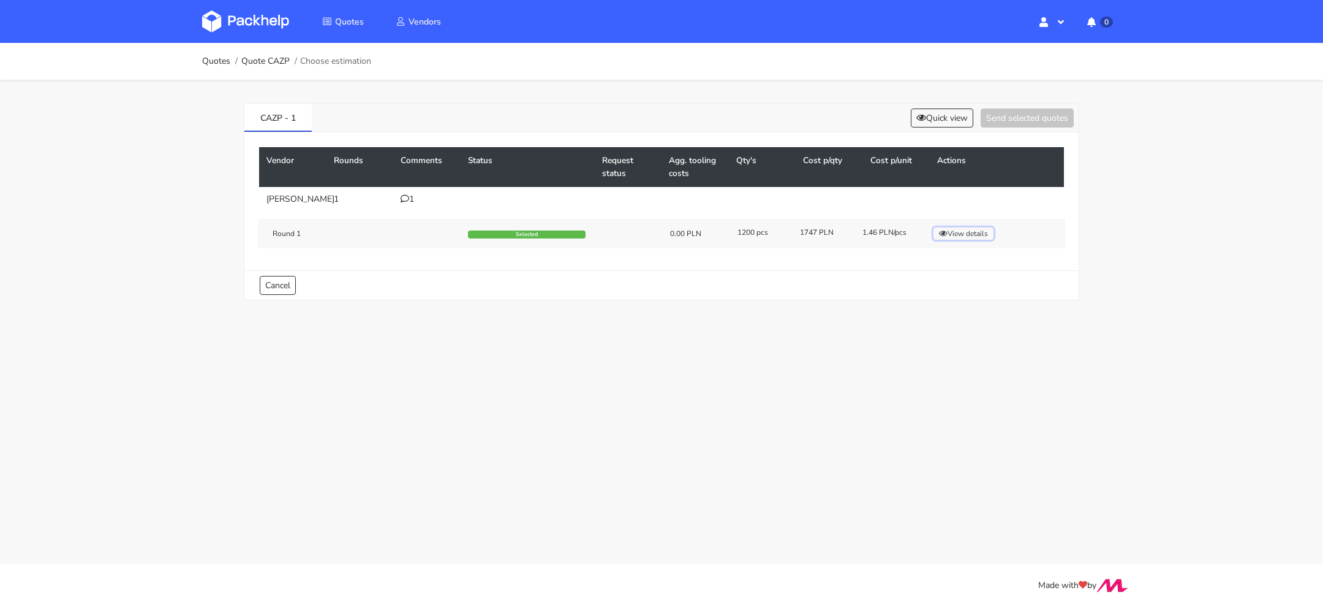
click at [984, 230] on button "View details" at bounding box center [964, 233] width 60 height 12
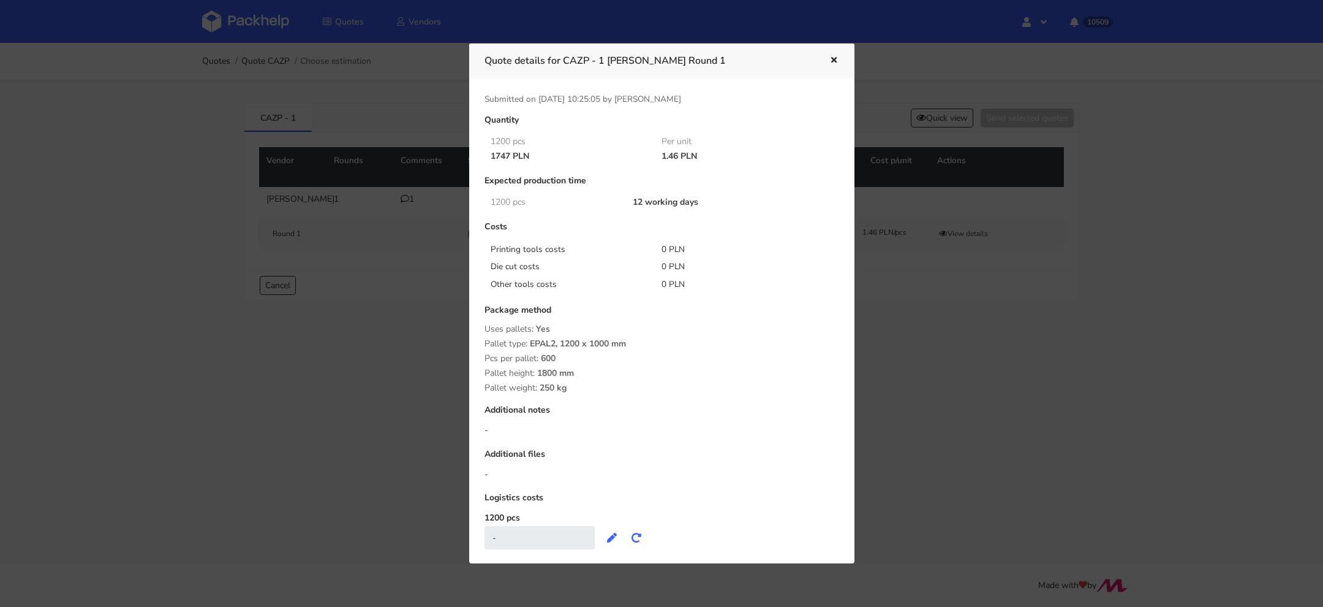
click at [962, 384] on div at bounding box center [661, 303] width 1323 height 607
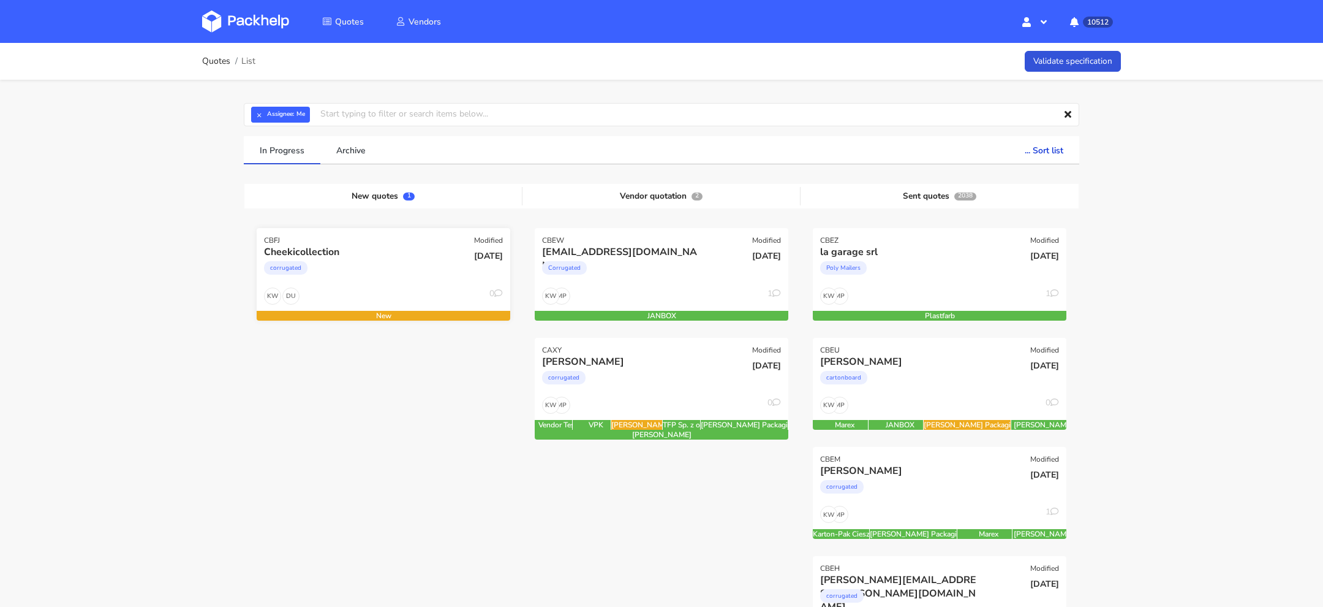
click at [359, 270] on div "corrugated" at bounding box center [345, 271] width 162 height 25
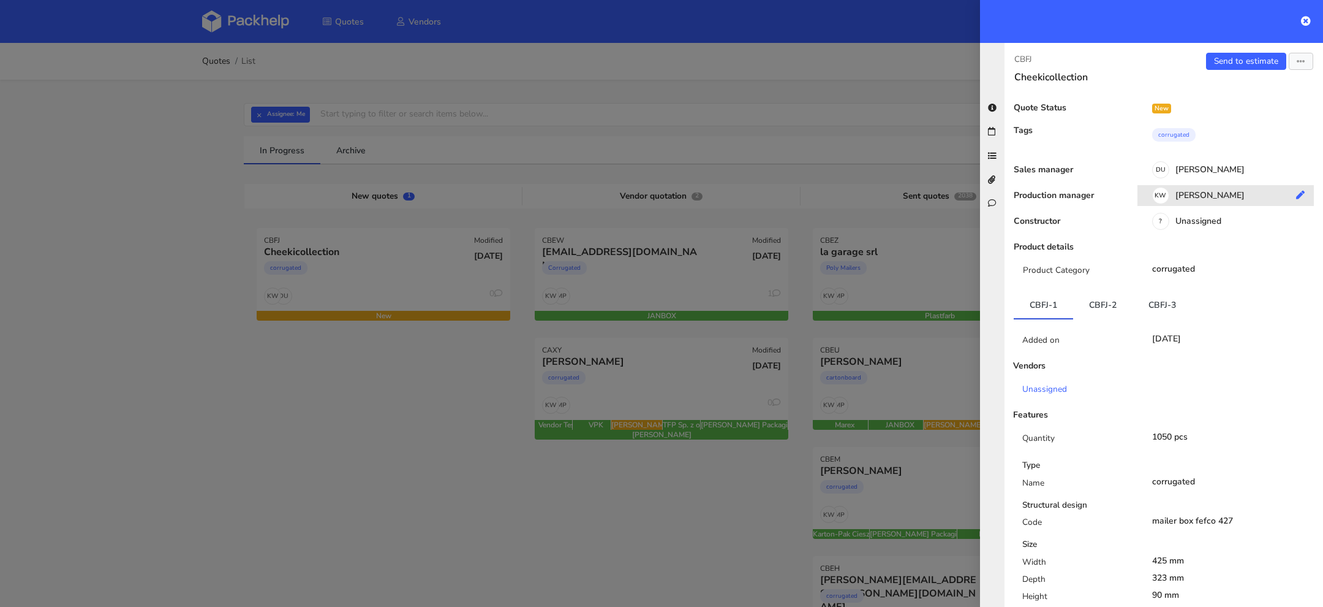
click at [1197, 195] on div "KW Klaudia Wiśniewska" at bounding box center [1231, 197] width 186 height 13
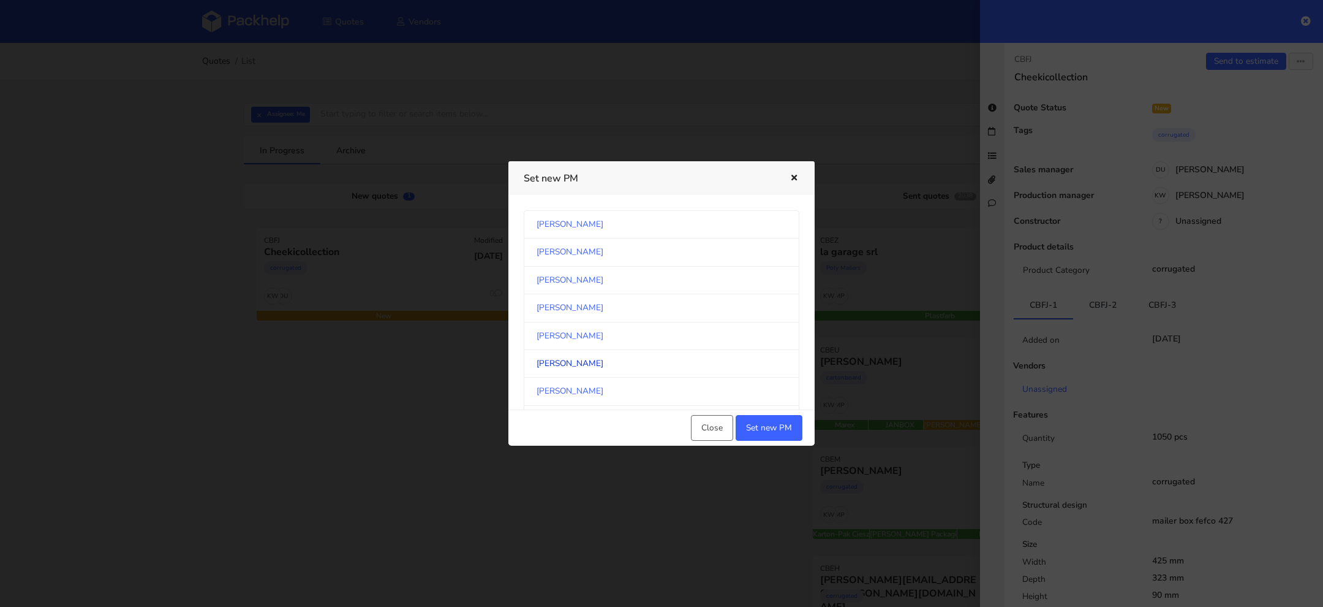
scroll to position [641, 0]
click at [635, 293] on link "[PERSON_NAME]" at bounding box center [662, 307] width 276 height 28
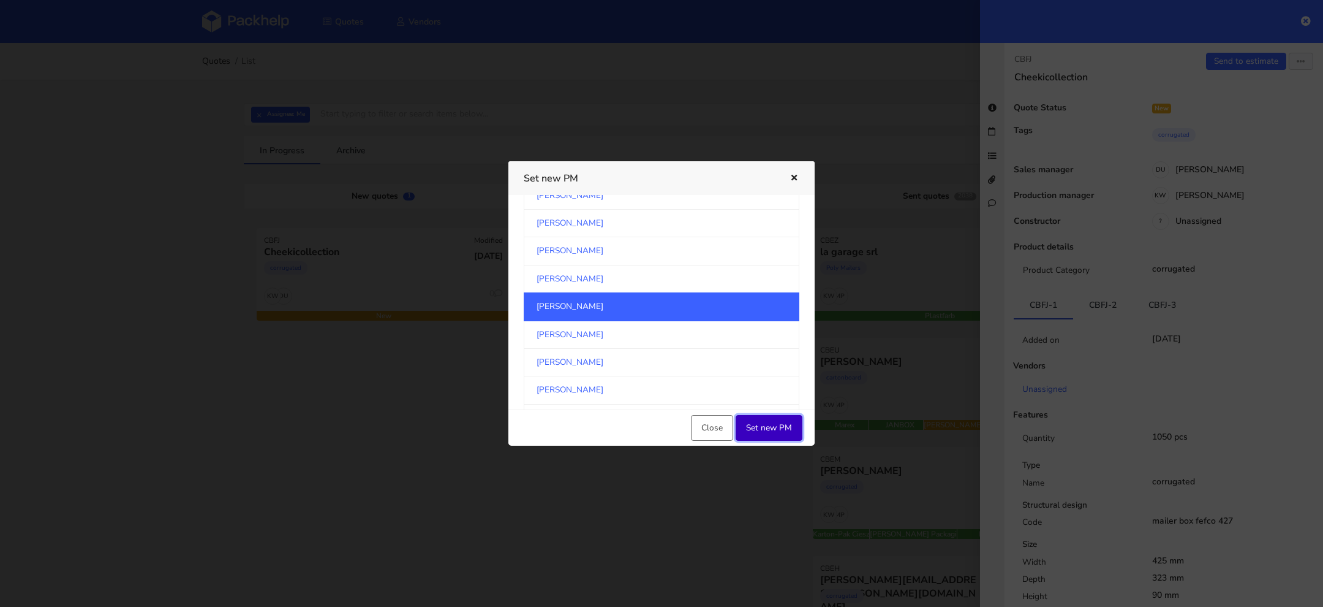
click at [765, 430] on button "Set new PM" at bounding box center [769, 428] width 67 height 26
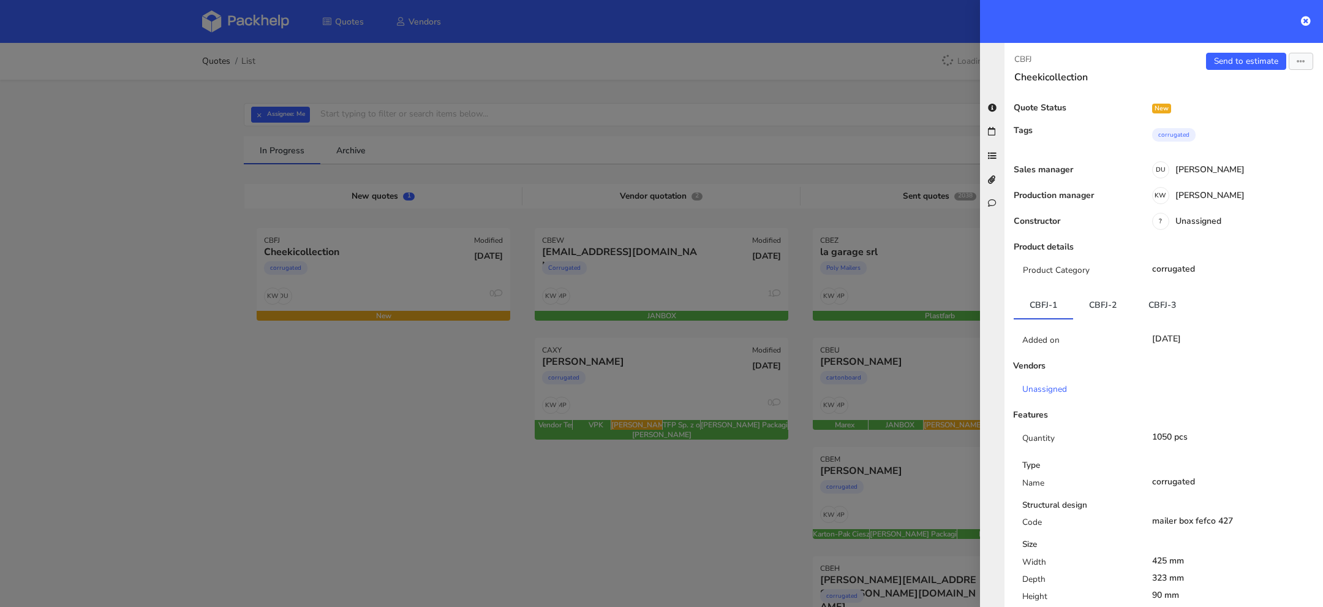
click at [293, 450] on div at bounding box center [661, 303] width 1323 height 607
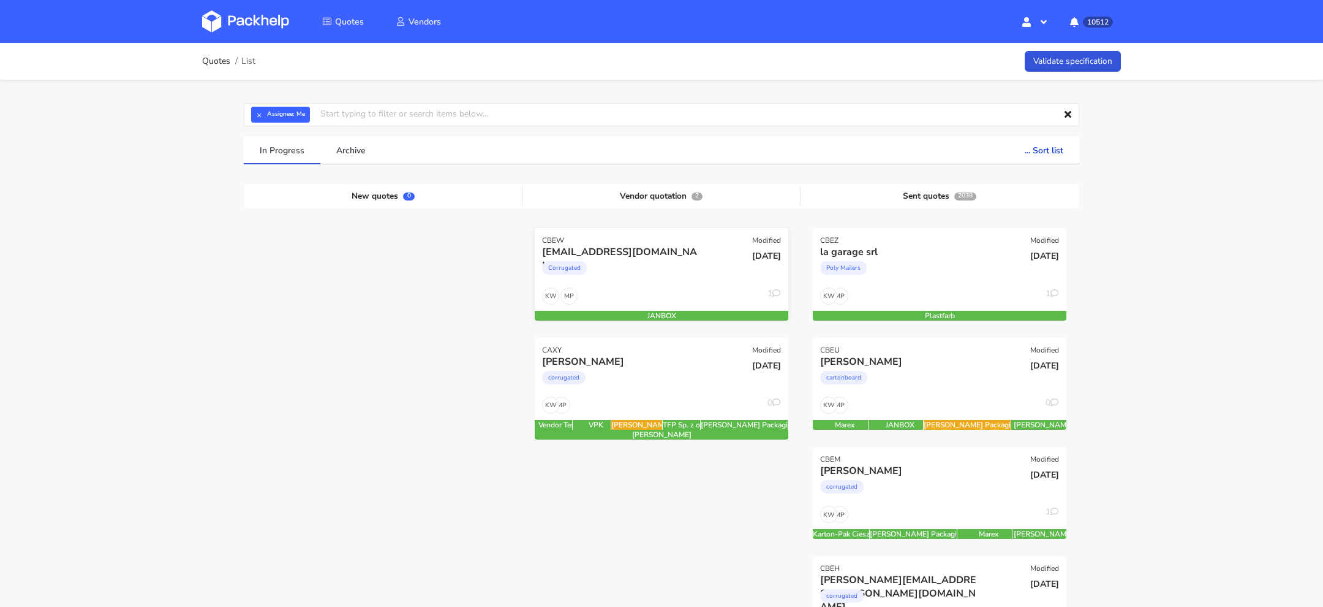
click at [660, 265] on div "Corrugated" at bounding box center [623, 271] width 162 height 25
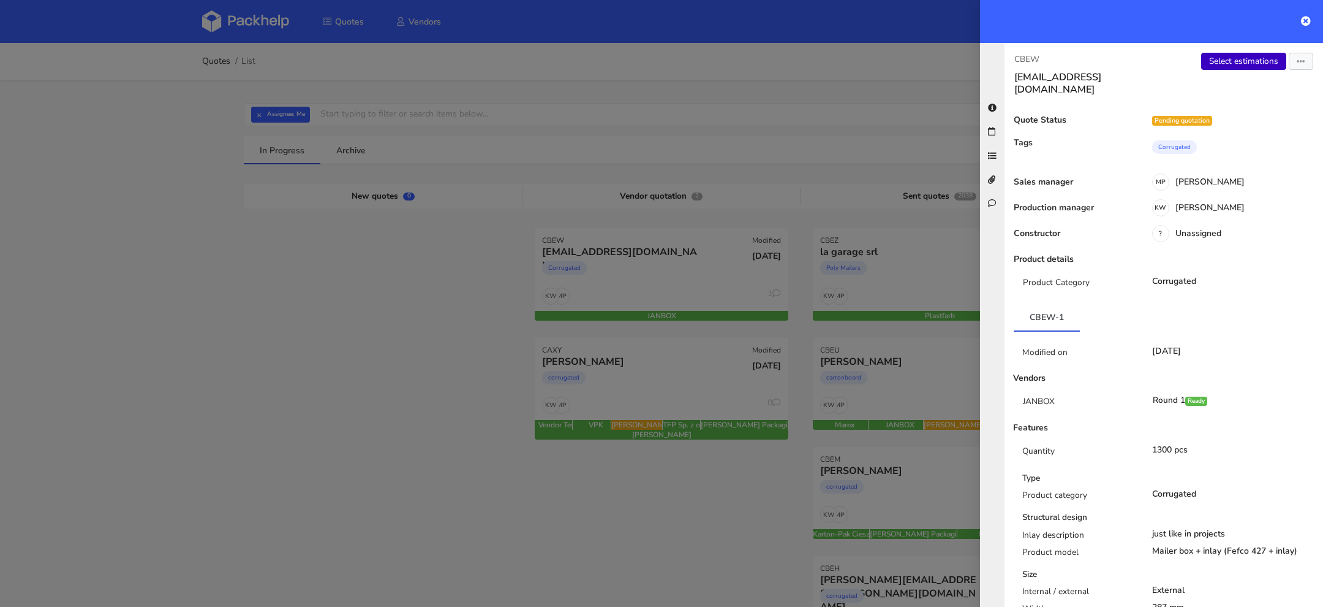
click at [1226, 60] on link "Select estimations" at bounding box center [1243, 61] width 85 height 17
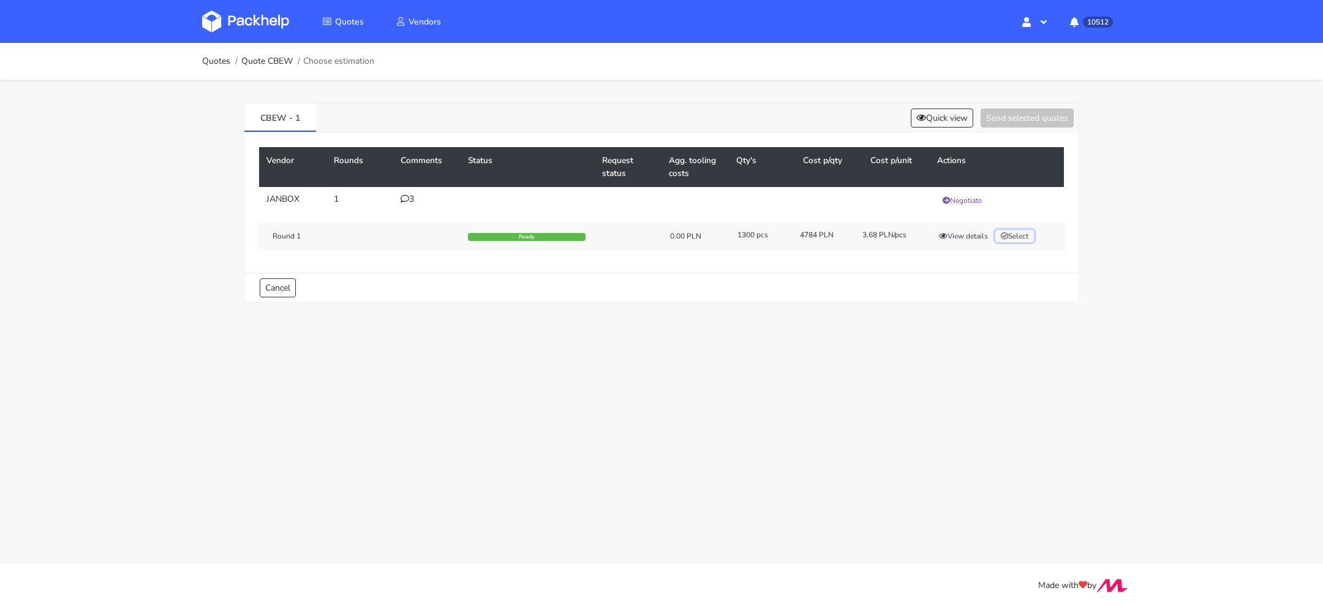
click at [1026, 230] on button "Select" at bounding box center [1015, 236] width 39 height 12
click at [1011, 111] on button "Send selected quotes ( 1 )" at bounding box center [1019, 117] width 110 height 19
drag, startPoint x: 305, startPoint y: 121, endPoint x: 253, endPoint y: 121, distance: 51.5
click at [253, 121] on link "CBEW - 1" at bounding box center [280, 117] width 72 height 27
copy link "CBEW - 1"
